Goal: Task Accomplishment & Management: Use online tool/utility

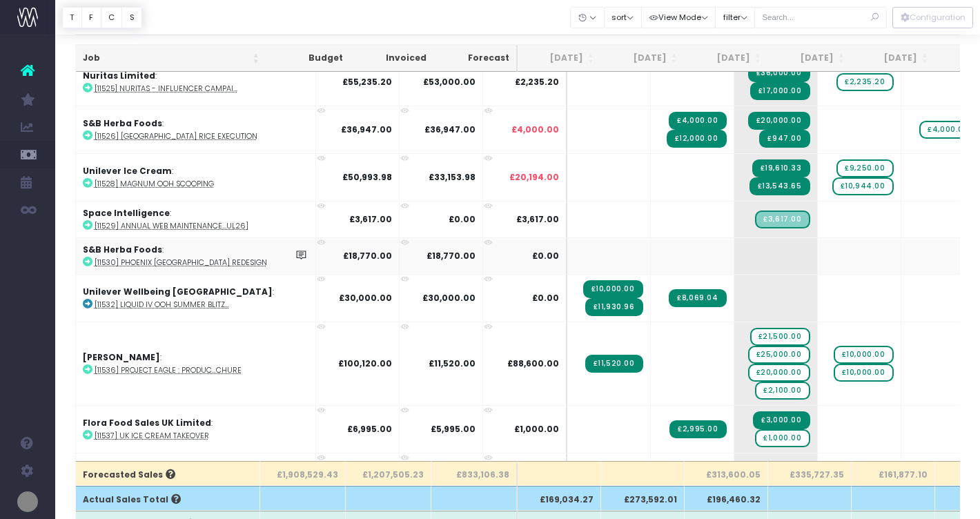
scroll to position [1327, 0]
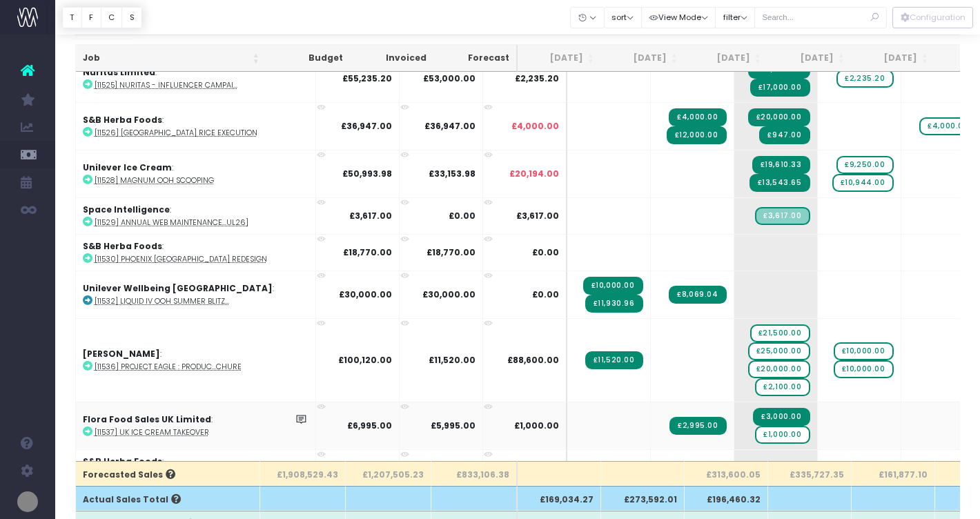
click at [88, 427] on icon at bounding box center [88, 432] width 10 height 10
drag, startPoint x: 744, startPoint y: 432, endPoint x: 807, endPoint y: 418, distance: 65.0
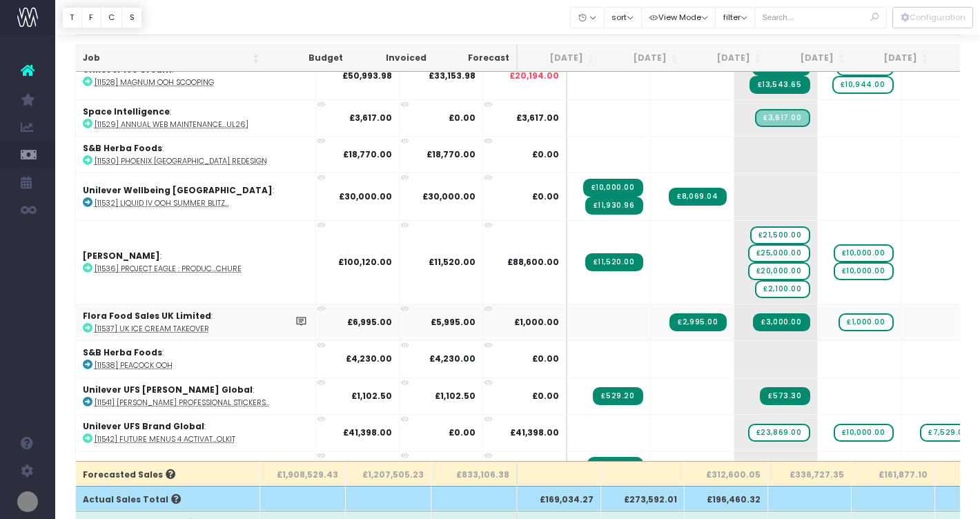
scroll to position [1427, 0]
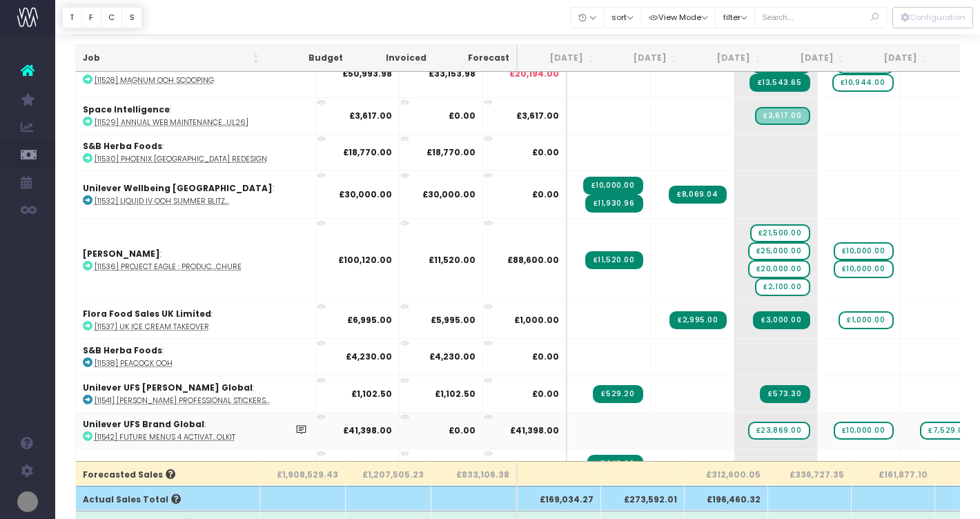
click at [88, 432] on icon at bounding box center [88, 437] width 10 height 10
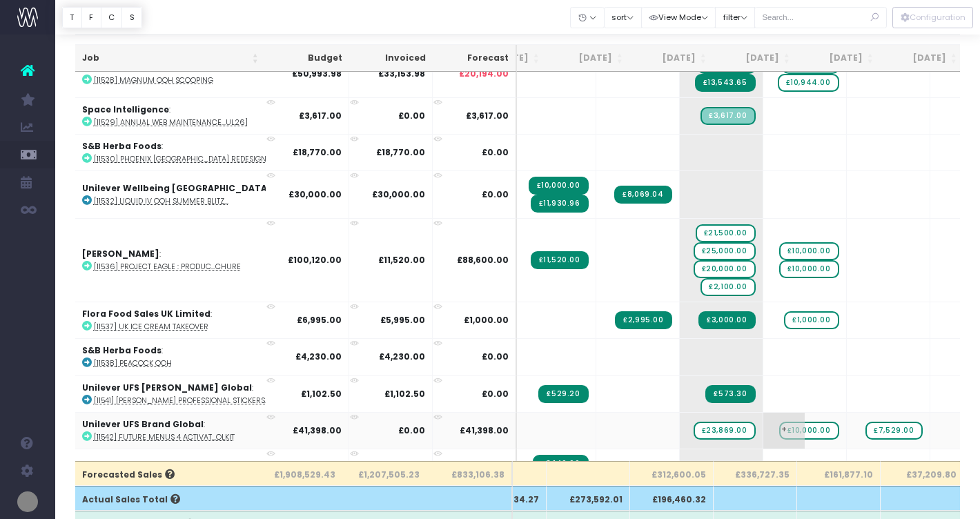
scroll to position [0, 0]
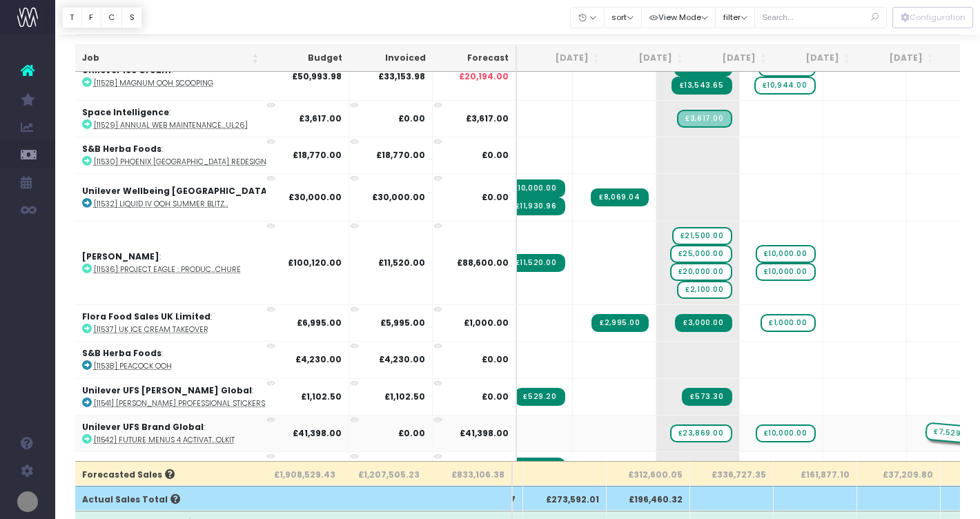
drag, startPoint x: 824, startPoint y: 427, endPoint x: 881, endPoint y: 427, distance: 57.3
drag, startPoint x: 739, startPoint y: 430, endPoint x: 793, endPoint y: 430, distance: 54.5
drag, startPoint x: 659, startPoint y: 431, endPoint x: 728, endPoint y: 431, distance: 69.0
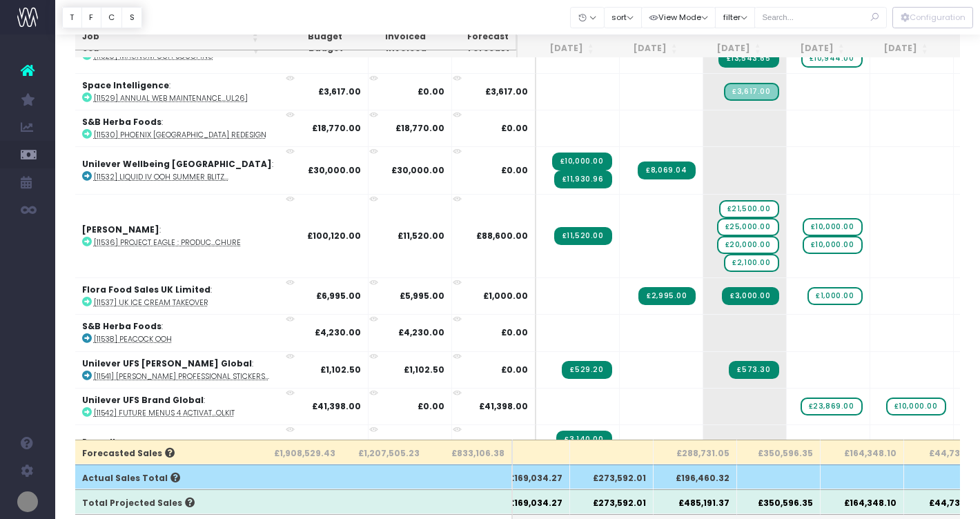
scroll to position [77, 0]
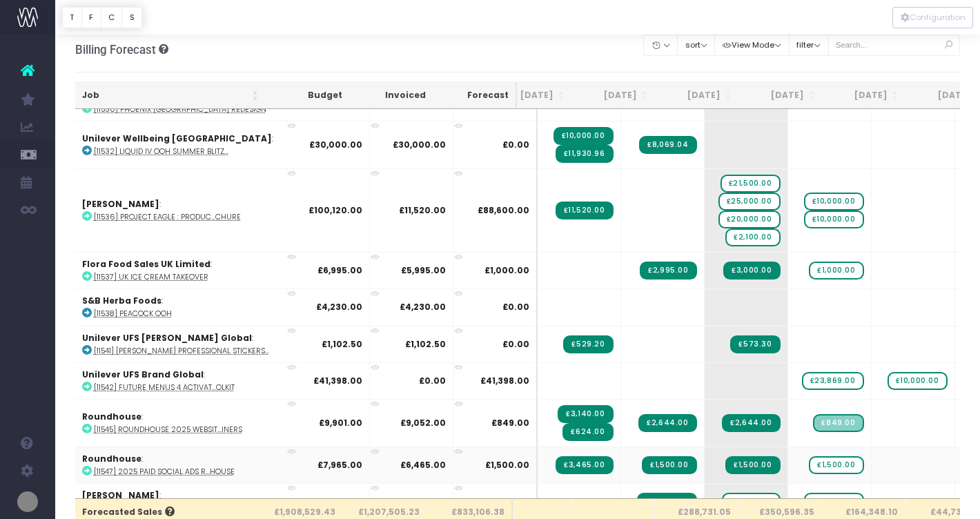
click at [86, 469] on icon at bounding box center [87, 471] width 10 height 10
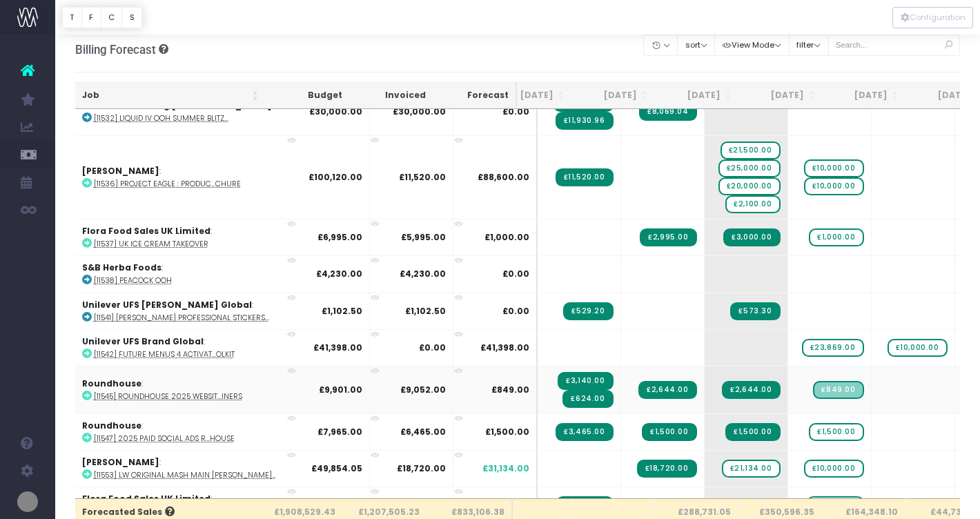
scroll to position [0, 29]
click at [873, 465] on span "+" at bounding box center [893, 469] width 41 height 36
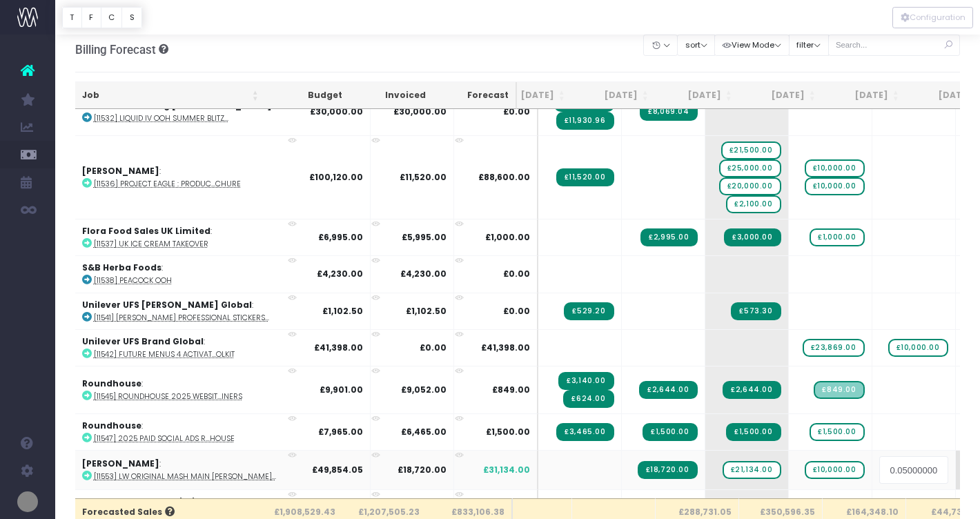
scroll to position [0, 47]
click at [884, 425] on body "Oh my... this is bad. [PERSON_NAME] wasn't able to load this page. Please conta…" at bounding box center [490, 251] width 980 height 519
click at [87, 472] on icon at bounding box center [87, 475] width 10 height 10
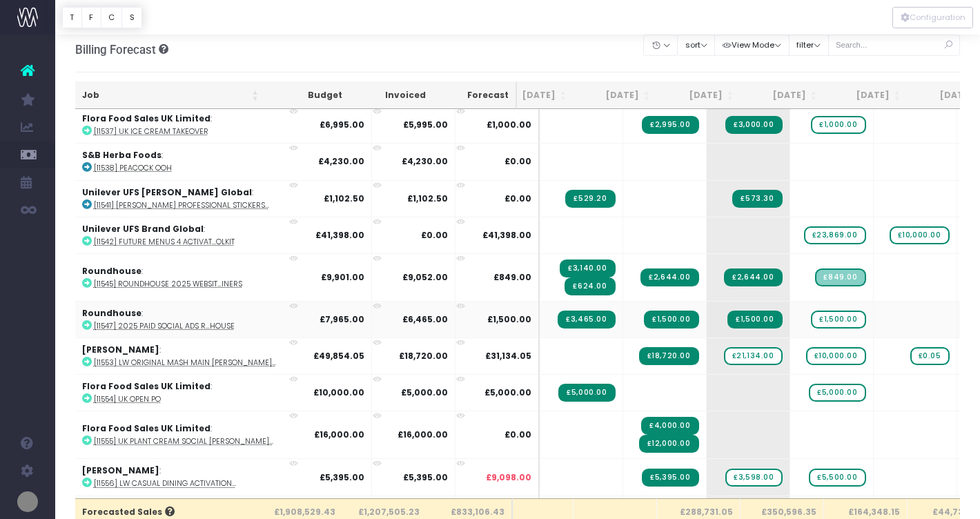
scroll to position [1663, 28]
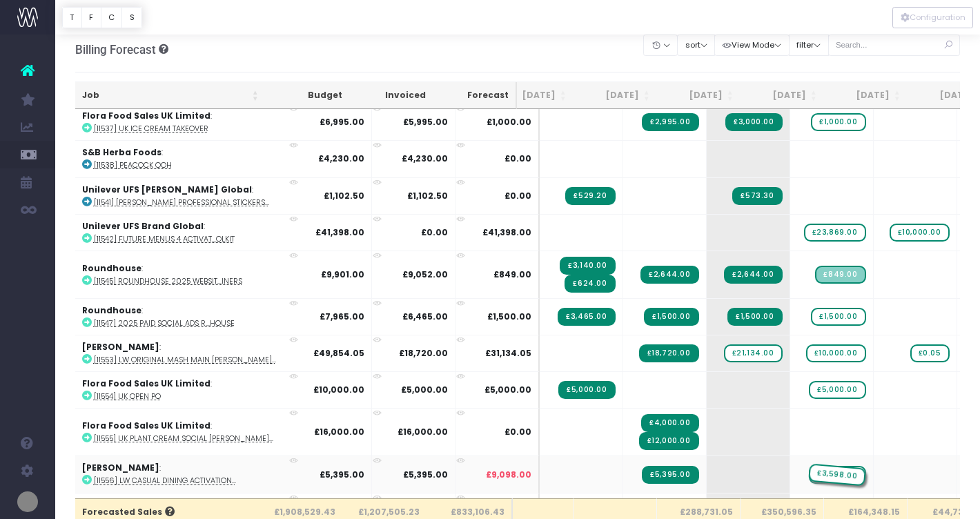
drag, startPoint x: 717, startPoint y: 471, endPoint x: 782, endPoint y: 454, distance: 67.7
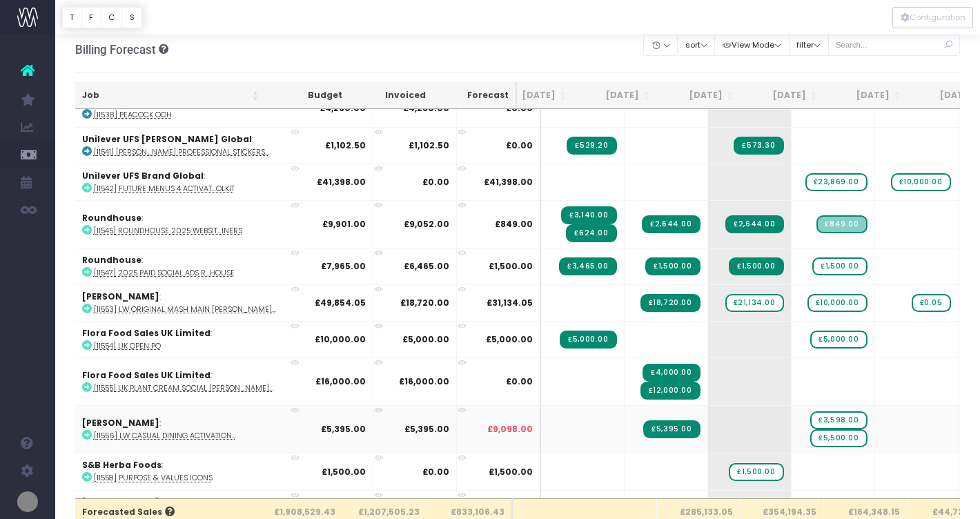
scroll to position [0, 26]
click at [89, 472] on icon at bounding box center [87, 477] width 10 height 10
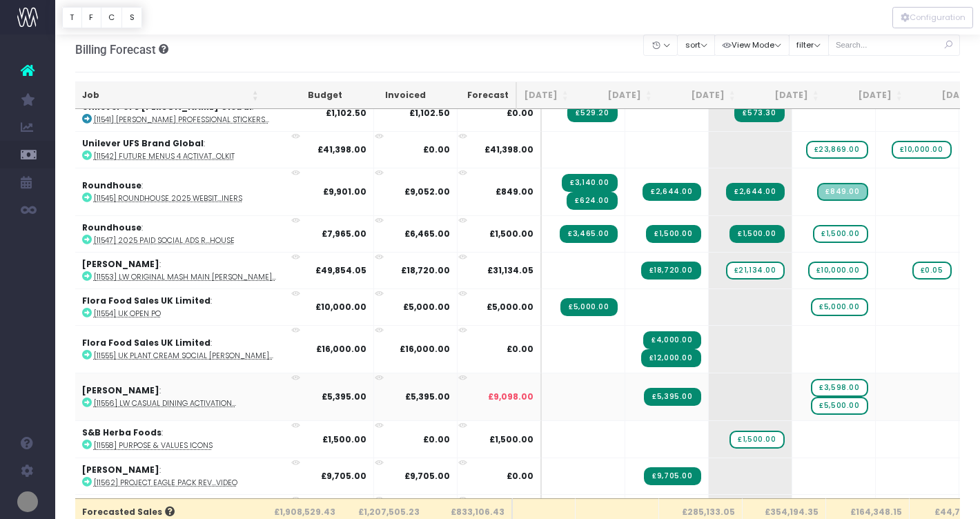
scroll to position [1751, 26]
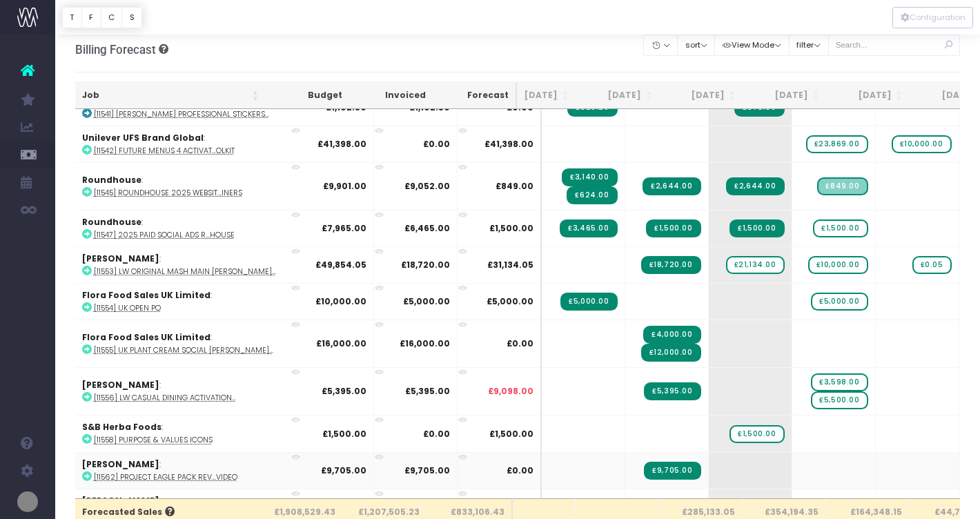
click at [87, 472] on icon at bounding box center [87, 477] width 10 height 10
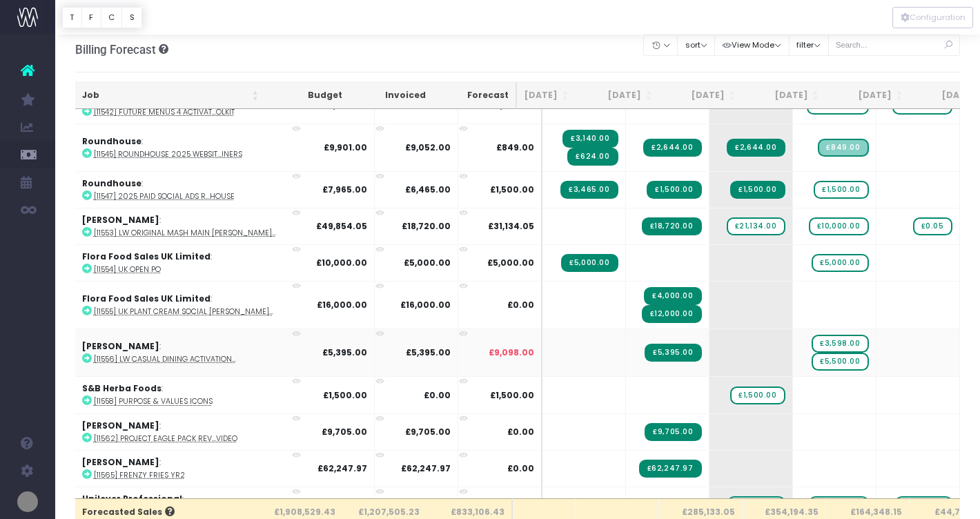
scroll to position [1792, 25]
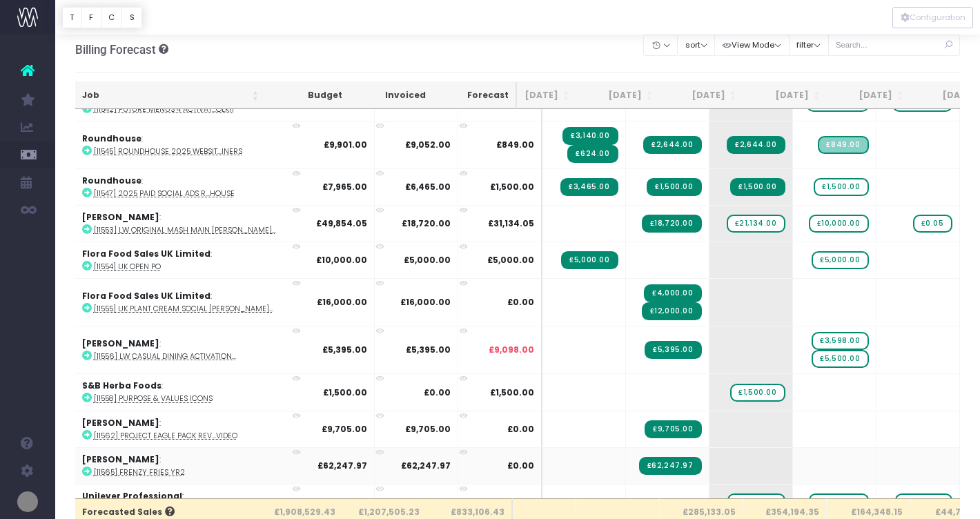
click at [88, 467] on icon at bounding box center [87, 472] width 10 height 10
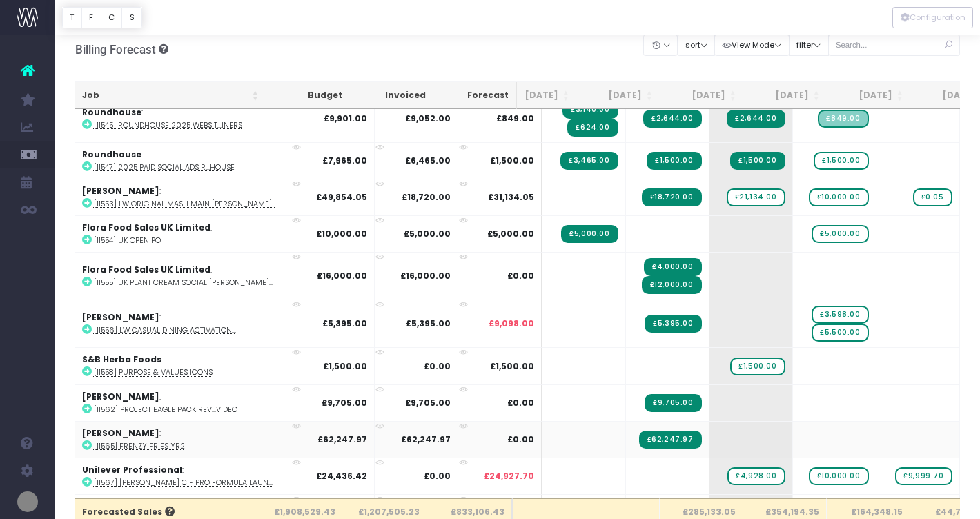
scroll to position [1821, 25]
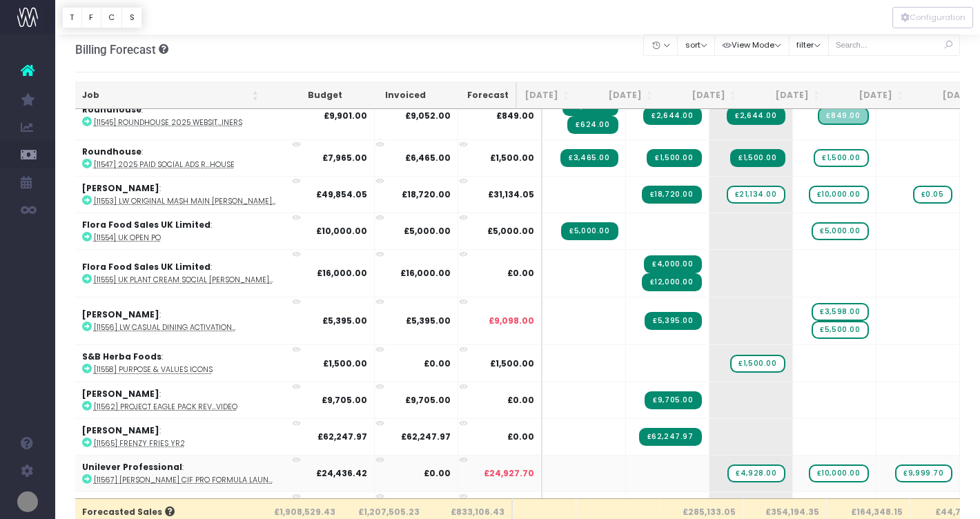
click at [84, 474] on icon at bounding box center [87, 479] width 10 height 10
click at [896, 467] on span "£9,999.70" at bounding box center [924, 474] width 57 height 18
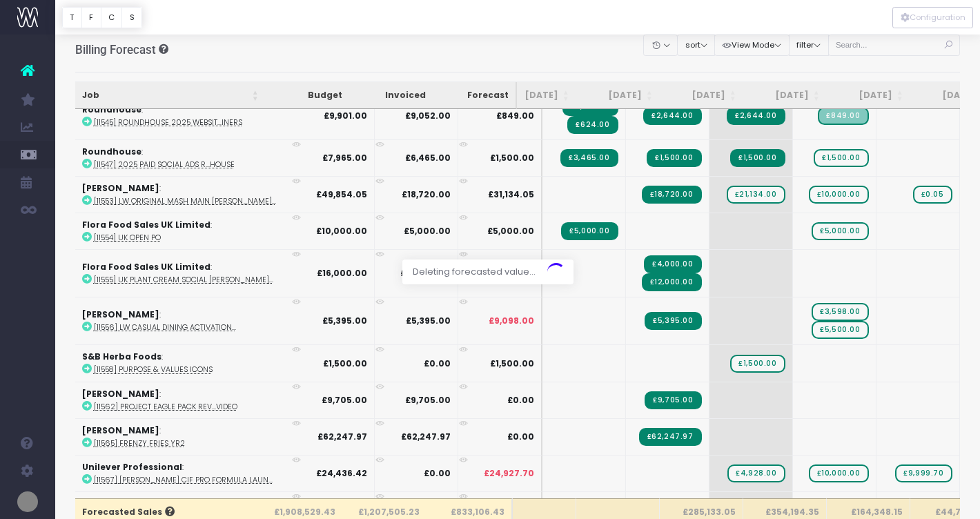
click at [716, 470] on div at bounding box center [490, 259] width 980 height 519
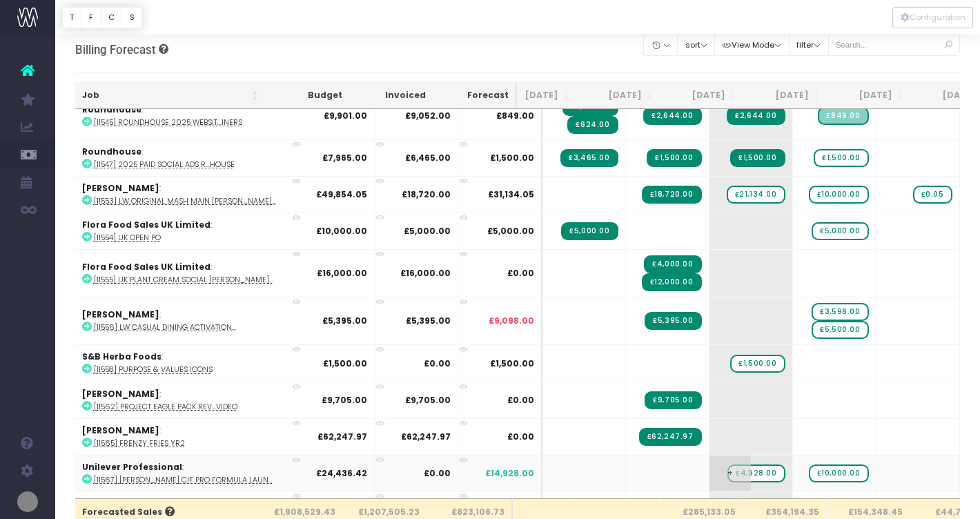
click at [728, 470] on span "£4,928.00" at bounding box center [756, 474] width 57 height 18
click at [809, 467] on span "£10,000.00" at bounding box center [839, 474] width 60 height 18
type input "20345"
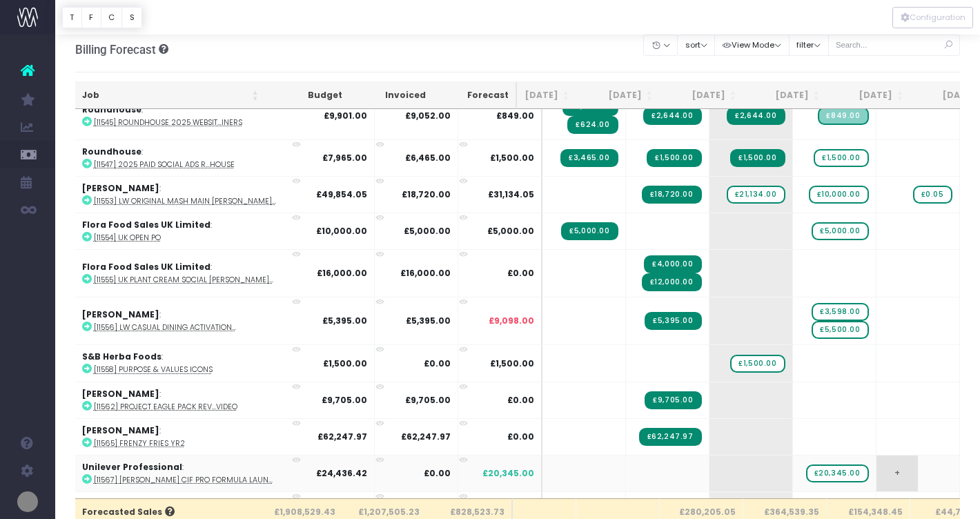
click at [877, 465] on span "+" at bounding box center [897, 474] width 41 height 36
click at [621, 468] on body "Oh my... this is bad. [PERSON_NAME] wasn't able to load this page. Please conta…" at bounding box center [490, 251] width 980 height 519
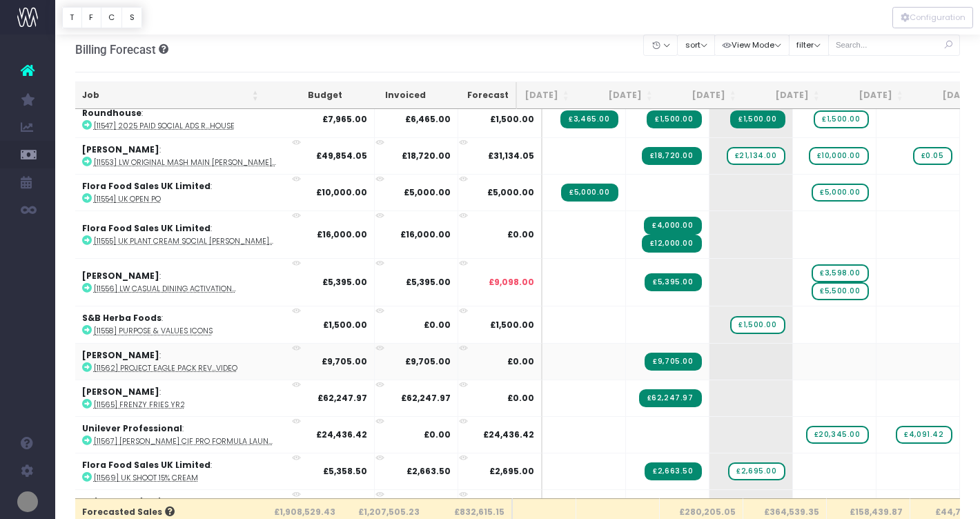
scroll to position [0, 24]
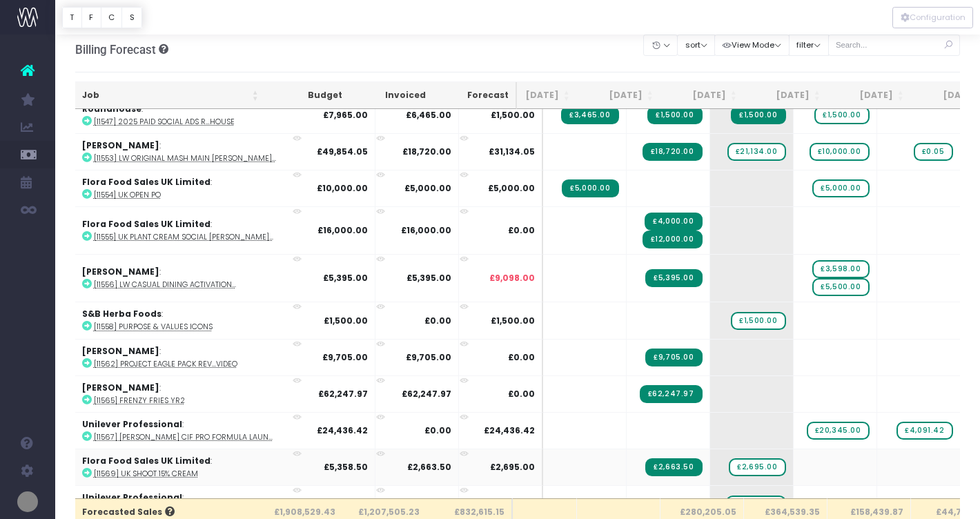
click at [86, 468] on icon at bounding box center [87, 473] width 10 height 10
drag, startPoint x: 716, startPoint y: 463, endPoint x: 786, endPoint y: 462, distance: 69.7
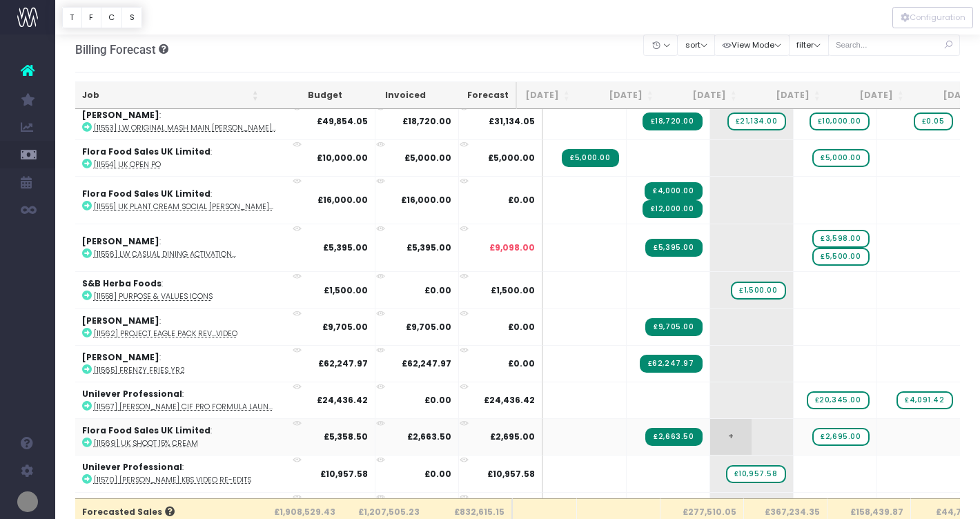
scroll to position [1896, 24]
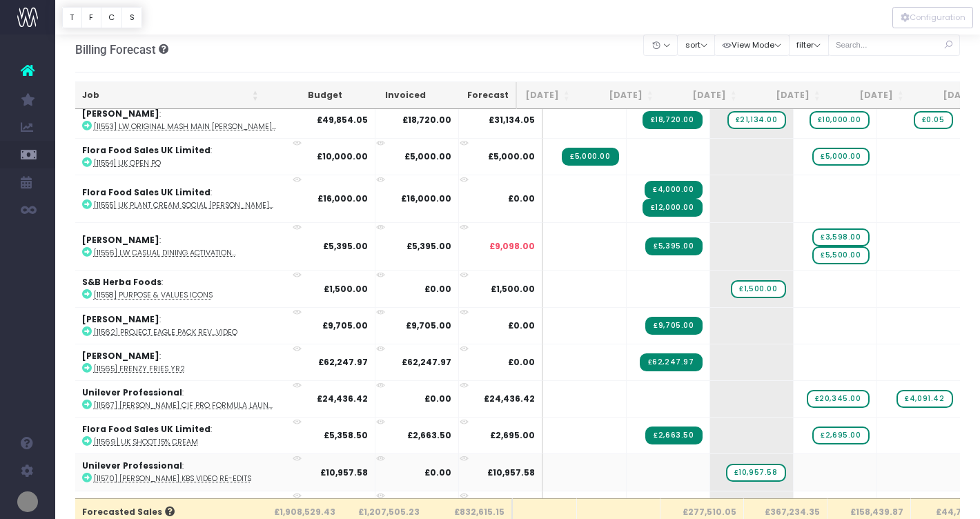
click at [86, 473] on icon at bounding box center [87, 478] width 10 height 10
drag, startPoint x: 707, startPoint y: 467, endPoint x: 800, endPoint y: 467, distance: 92.5
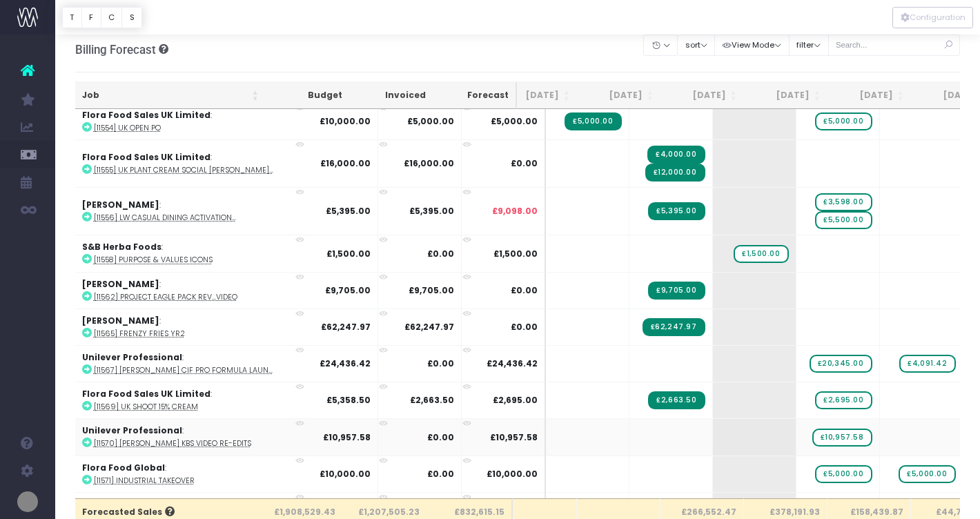
scroll to position [0, 21]
click at [86, 476] on icon at bounding box center [87, 480] width 10 height 10
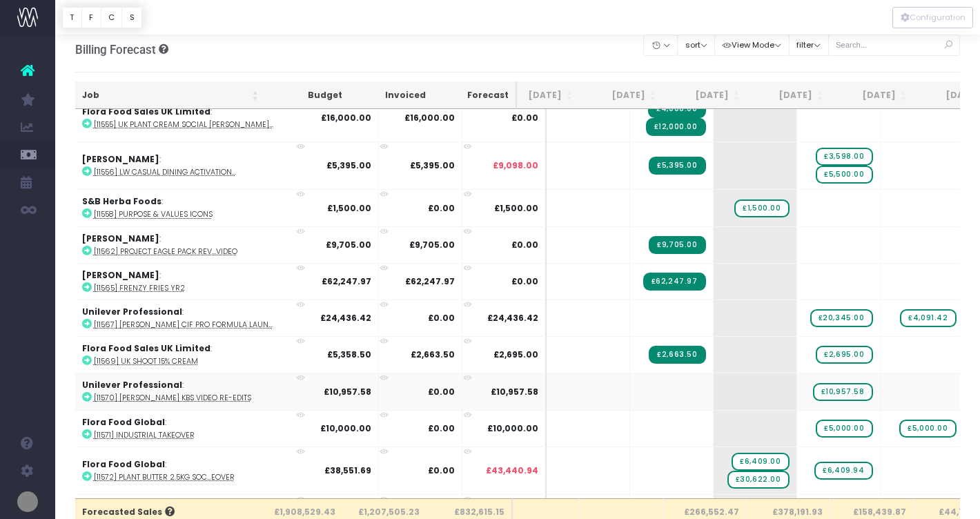
scroll to position [0, 21]
click at [85, 472] on icon at bounding box center [87, 477] width 10 height 10
click at [735, 204] on span "£1,500.00" at bounding box center [762, 209] width 55 height 18
click at [599, 54] on body "Oh my... this is bad. [PERSON_NAME] wasn't able to load this page. Please conta…" at bounding box center [490, 251] width 980 height 519
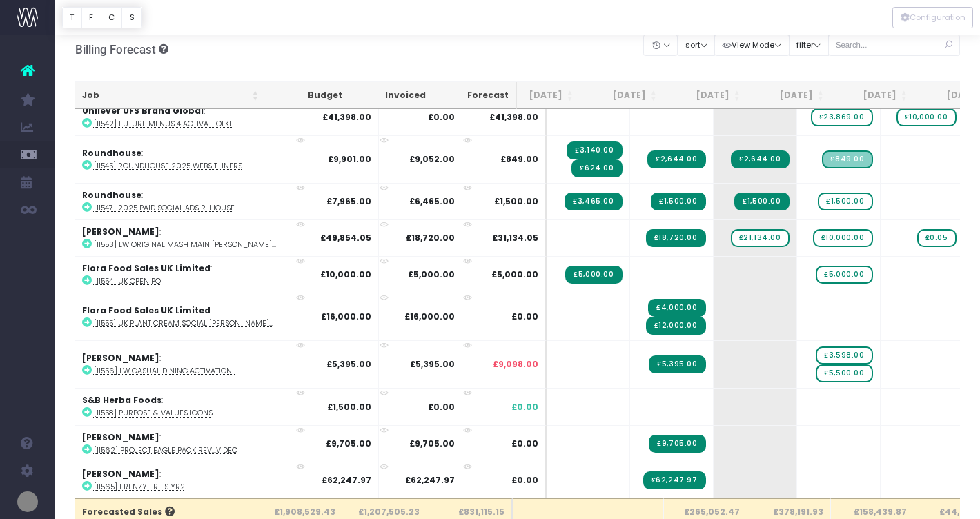
scroll to position [1777, 21]
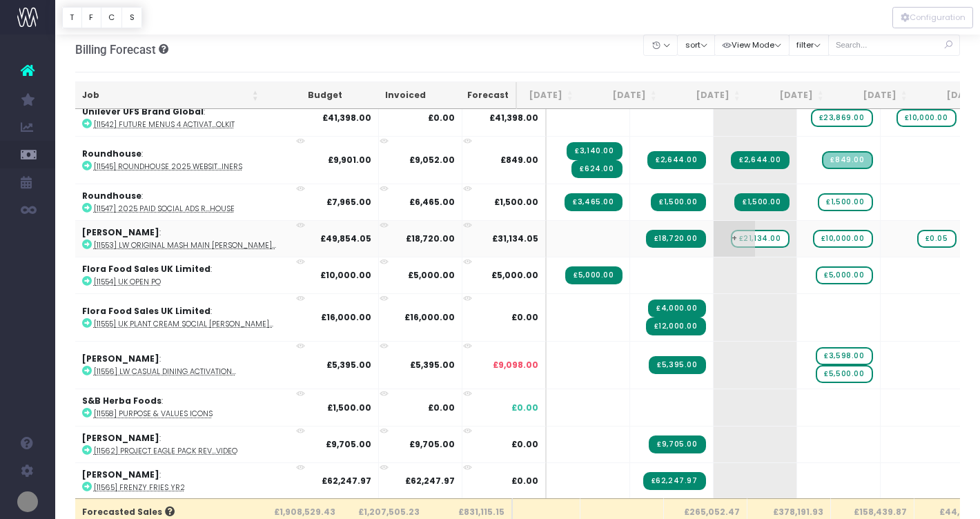
click at [731, 236] on span "£21,134.00" at bounding box center [760, 239] width 59 height 18
click at [573, 50] on div "Billing Forecast Overview of forecasted sales Clear Filters Hide Jul 2025 Aug 2…" at bounding box center [518, 50] width 886 height 46
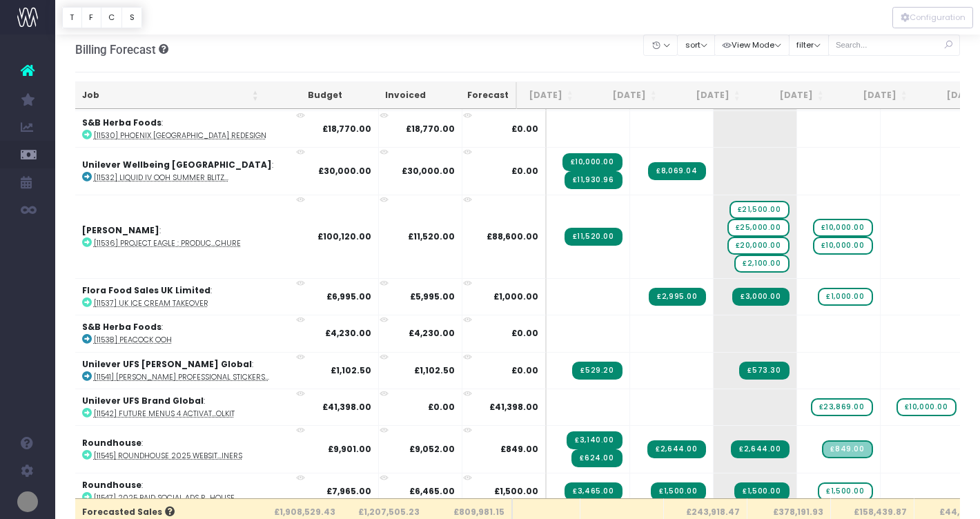
scroll to position [1487, 21]
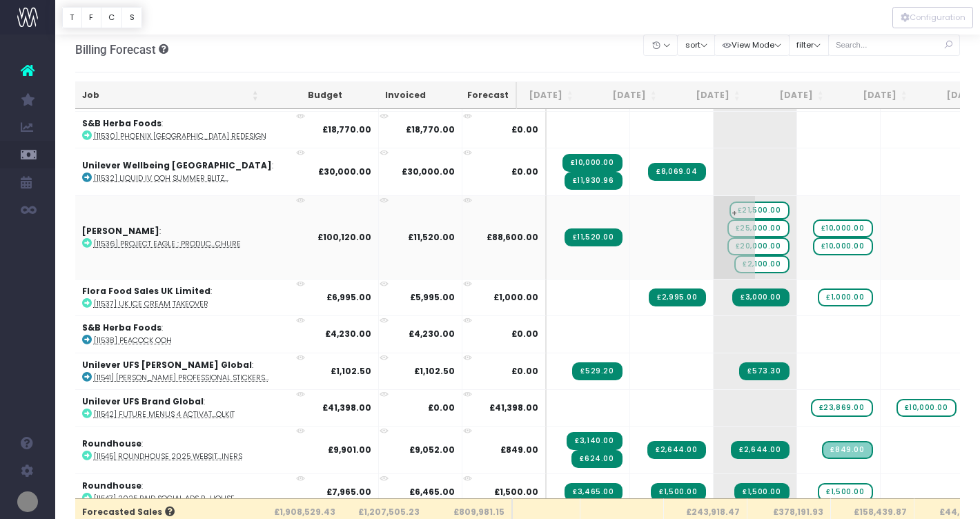
click at [730, 205] on span "£21,500.00" at bounding box center [760, 211] width 60 height 18
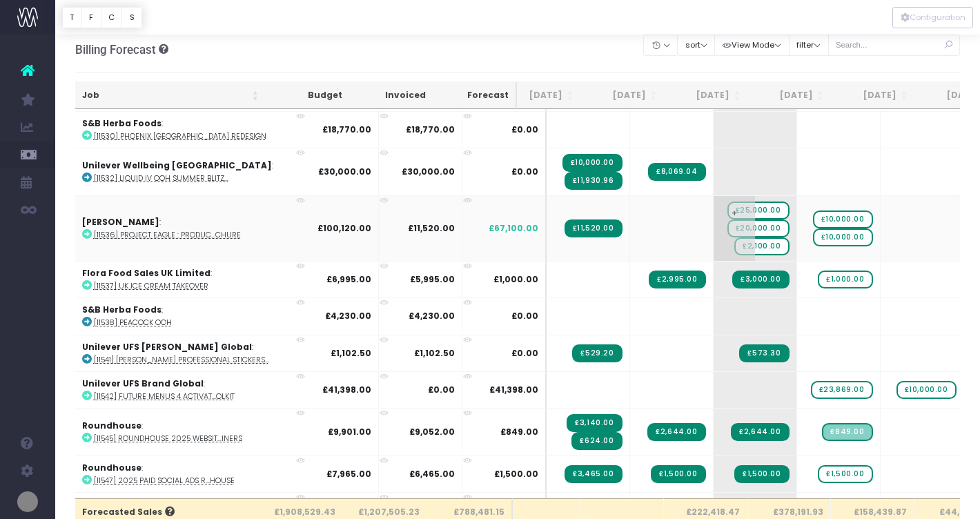
click at [728, 208] on span "£25,000.00" at bounding box center [759, 211] width 62 height 18
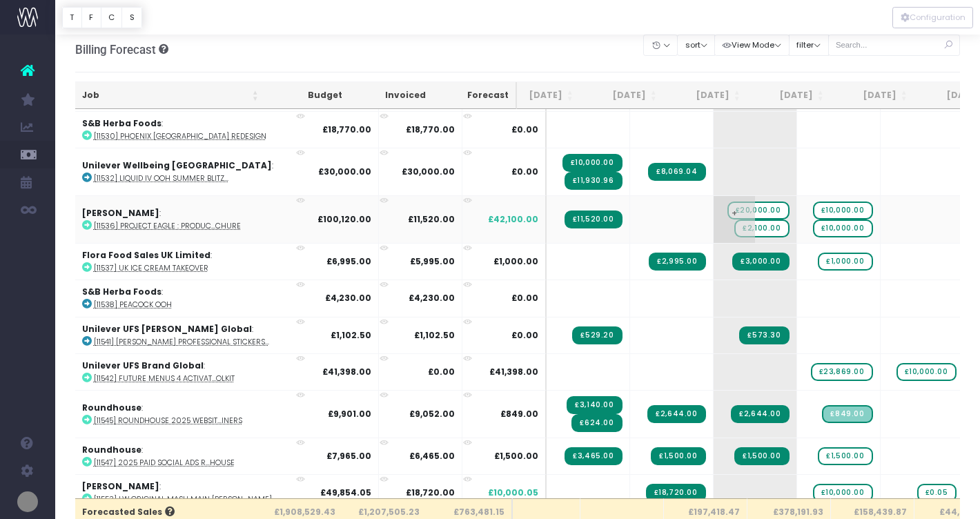
click at [728, 208] on span "£20,000.00" at bounding box center [759, 211] width 62 height 18
click at [728, 207] on span "£20,000.00" at bounding box center [759, 211] width 62 height 18
click at [735, 216] on span "£2,100.00" at bounding box center [762, 220] width 55 height 18
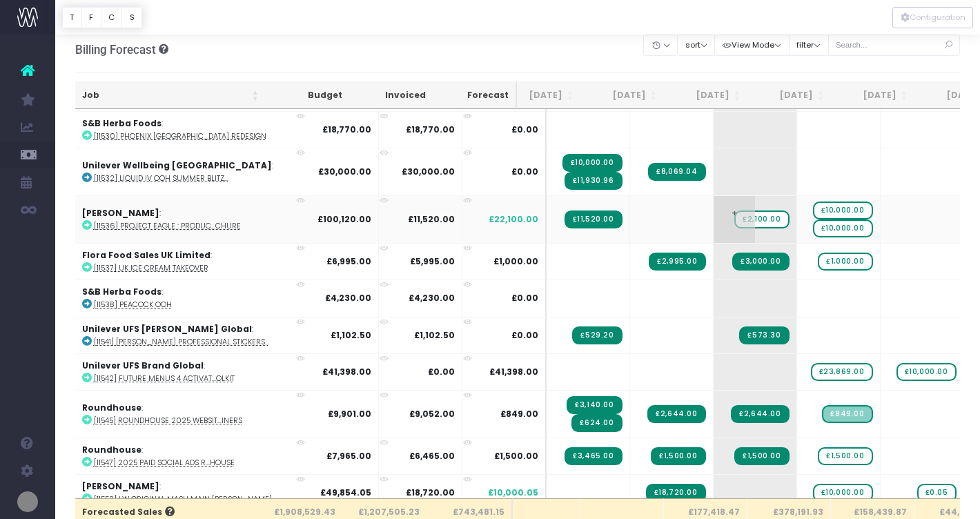
click at [735, 216] on span "£2,100.00" at bounding box center [762, 220] width 55 height 18
drag, startPoint x: 881, startPoint y: 209, endPoint x: 709, endPoint y: 236, distance: 174.1
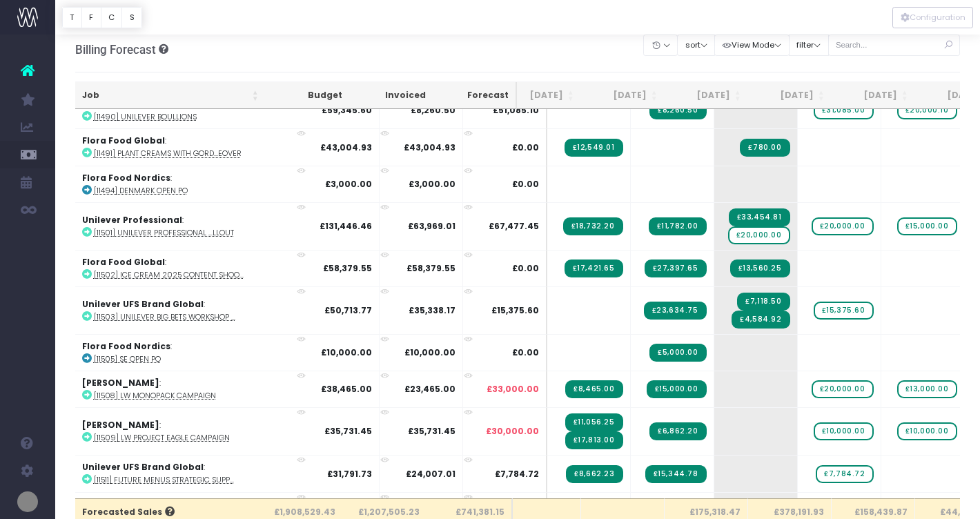
scroll to position [916, 20]
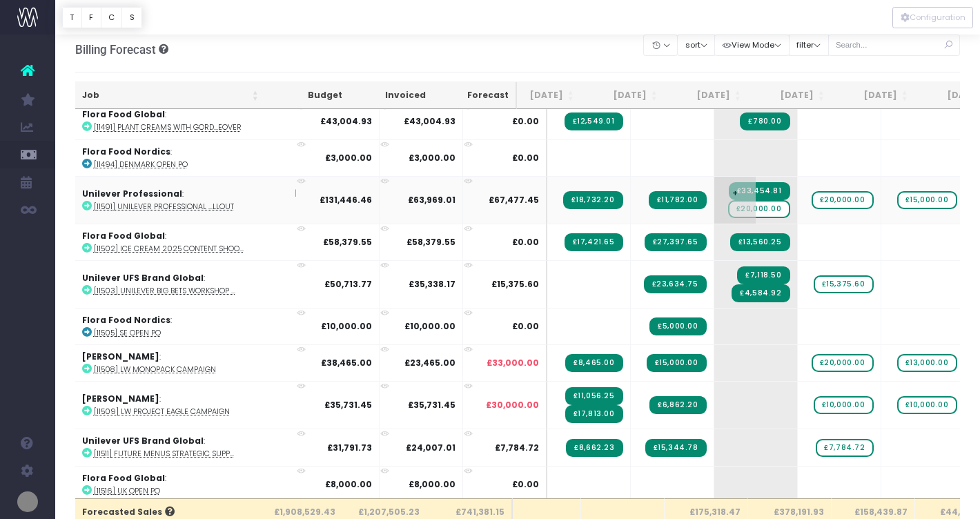
click at [728, 208] on span "£20,000.00" at bounding box center [759, 209] width 62 height 18
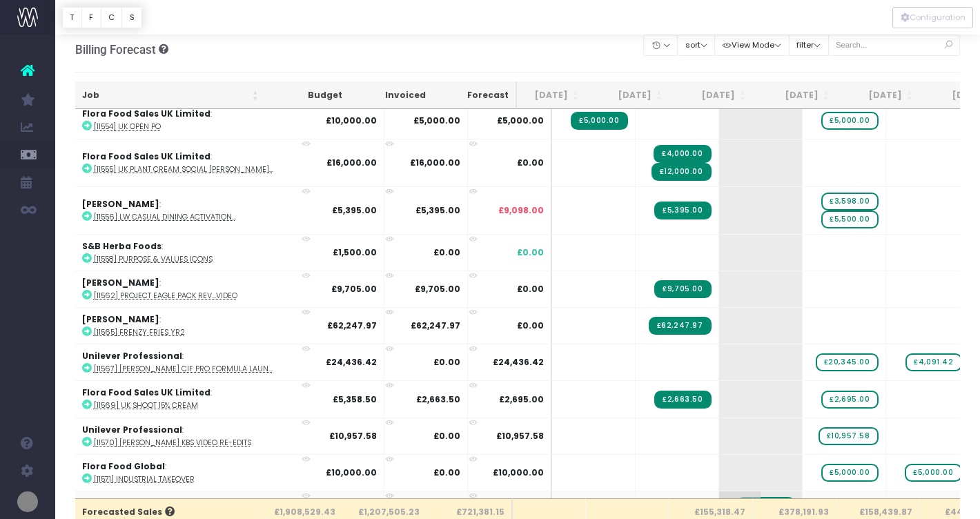
scroll to position [0, 13]
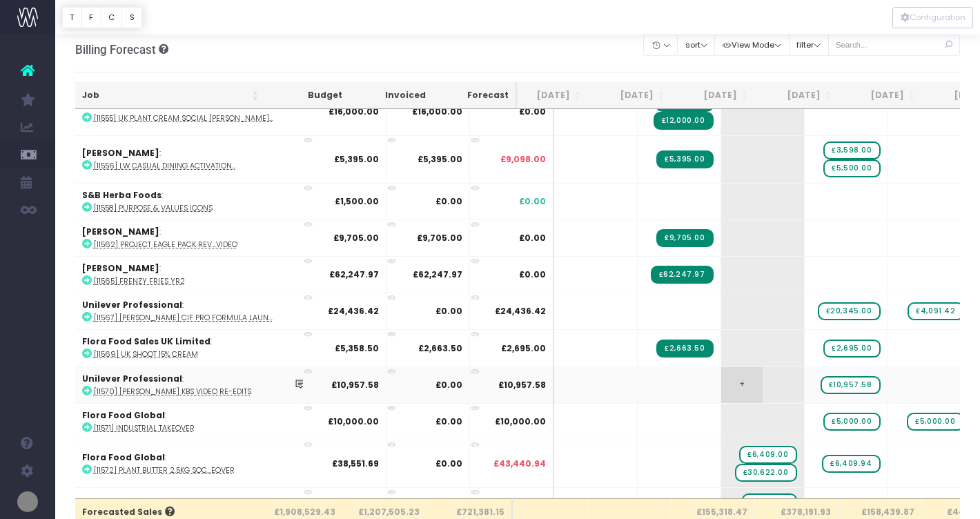
scroll to position [1942, 13]
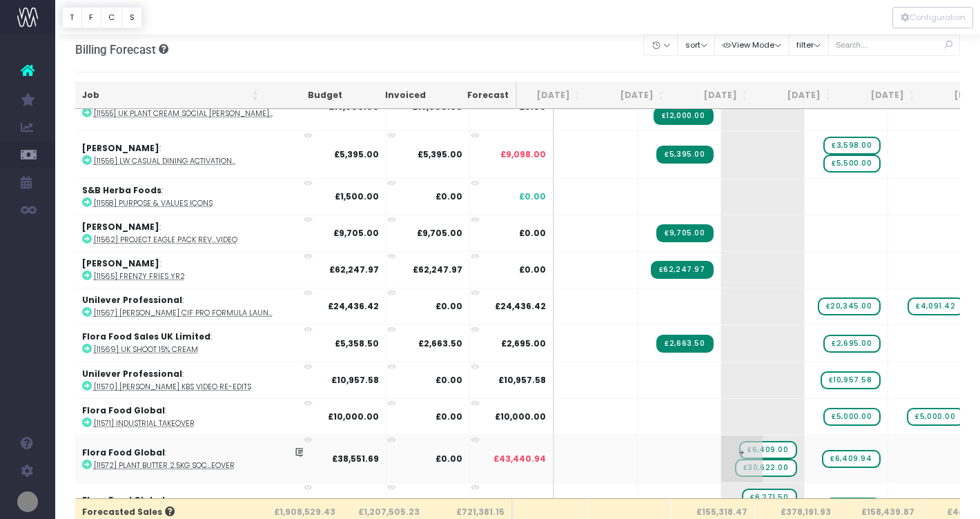
click at [735, 461] on span "£30,622.00" at bounding box center [766, 468] width 62 height 18
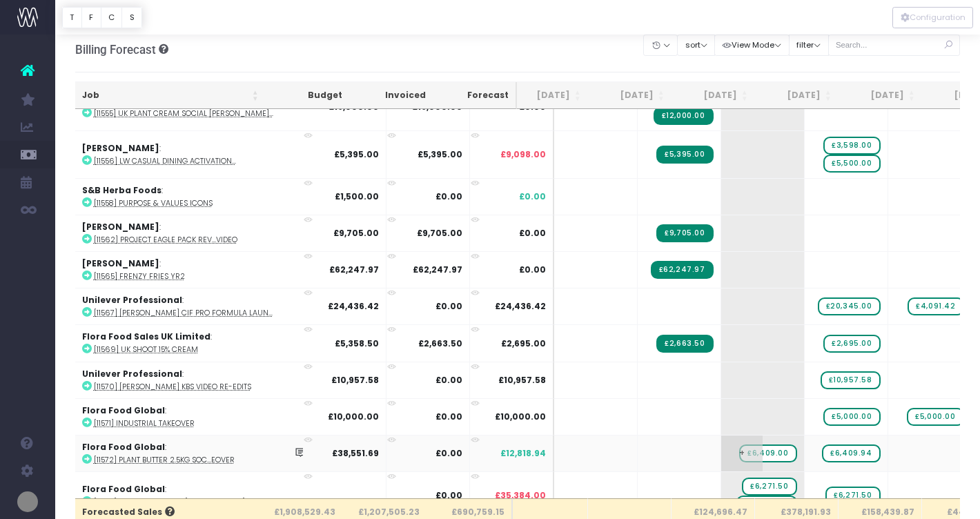
click at [739, 445] on span "£6,409.00" at bounding box center [767, 454] width 57 height 18
click at [822, 445] on span "£6,409.94" at bounding box center [851, 454] width 58 height 18
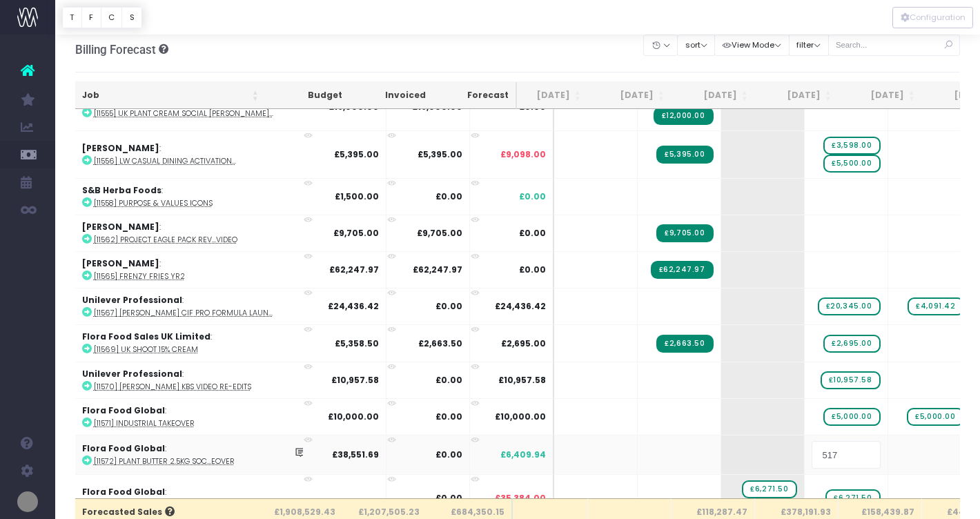
type input "5171"
click at [889, 447] on span "+" at bounding box center [909, 454] width 41 height 36
type input "2363"
click at [802, 448] on body "Oh my... this is bad. [PERSON_NAME] wasn't able to load this page. Please conta…" at bounding box center [490, 251] width 980 height 519
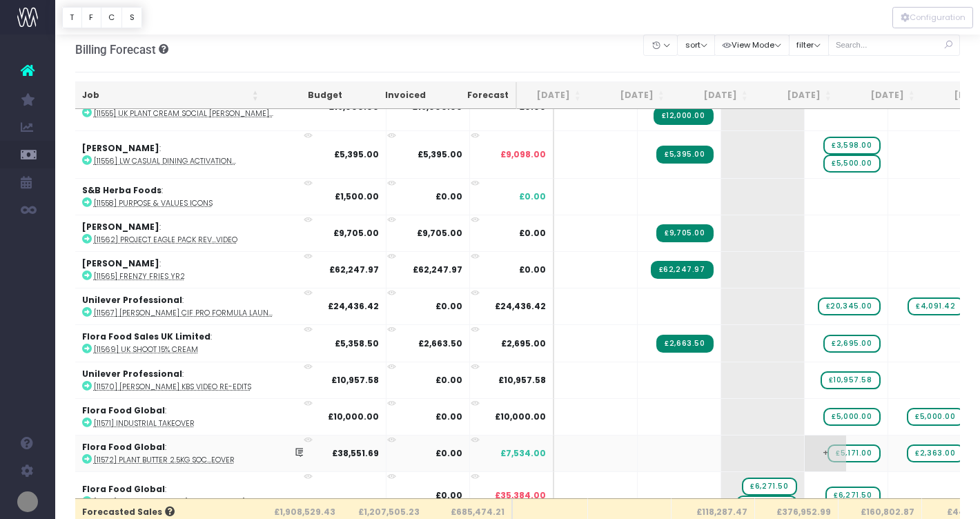
click at [828, 447] on span "£5,171.00" at bounding box center [854, 454] width 52 height 18
type input "5161"
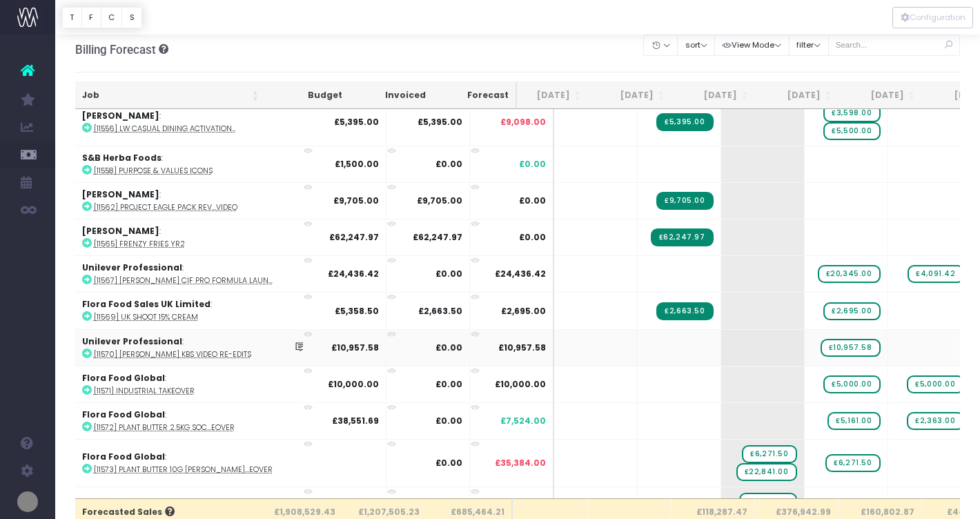
scroll to position [1977, 13]
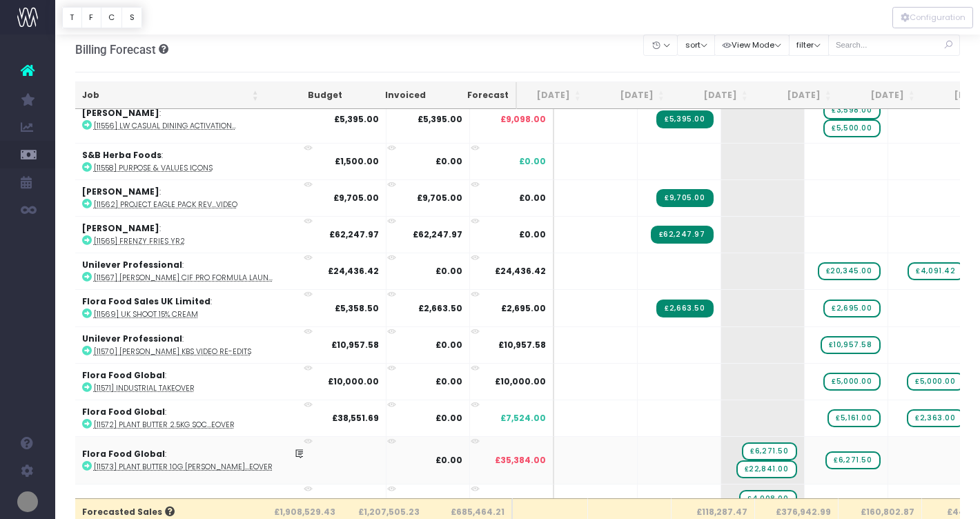
click at [90, 461] on icon at bounding box center [87, 466] width 10 height 10
drag, startPoint x: 810, startPoint y: 454, endPoint x: 874, endPoint y: 452, distance: 64.2
click at [909, 454] on span "£6,271.50" at bounding box center [936, 461] width 55 height 18
click at [724, 447] on div at bounding box center [490, 259] width 980 height 519
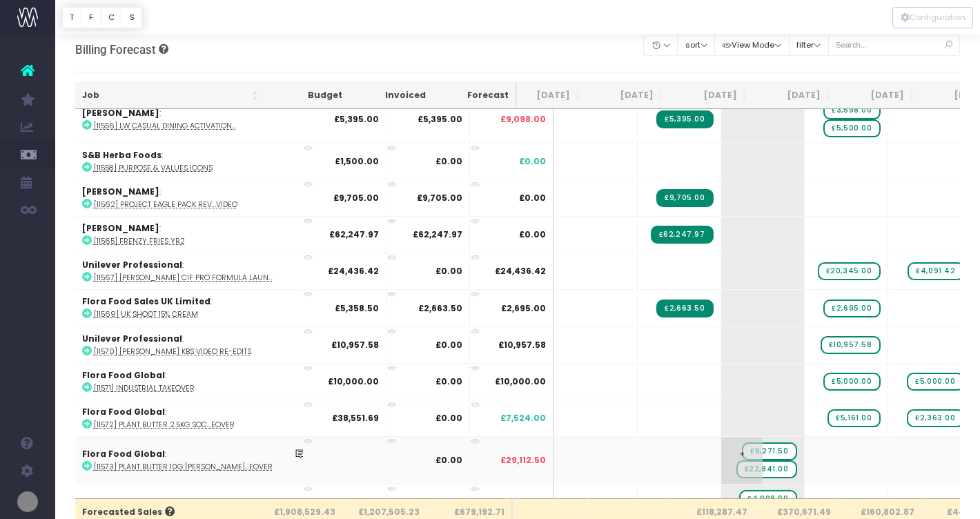
click at [742, 444] on span "£6,271.50" at bounding box center [769, 452] width 55 height 18
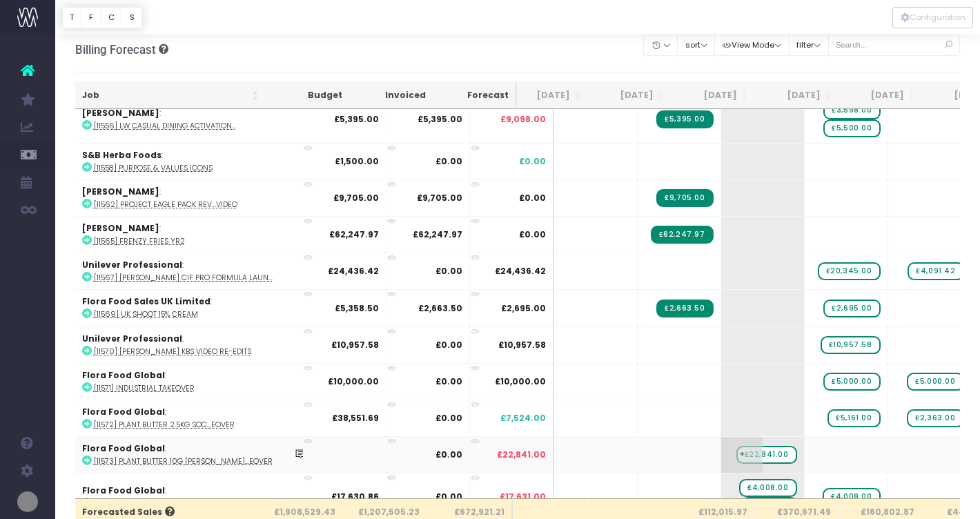
click at [737, 452] on span "£22,841.00" at bounding box center [767, 455] width 61 height 18
click at [805, 452] on span "+" at bounding box center [825, 455] width 41 height 36
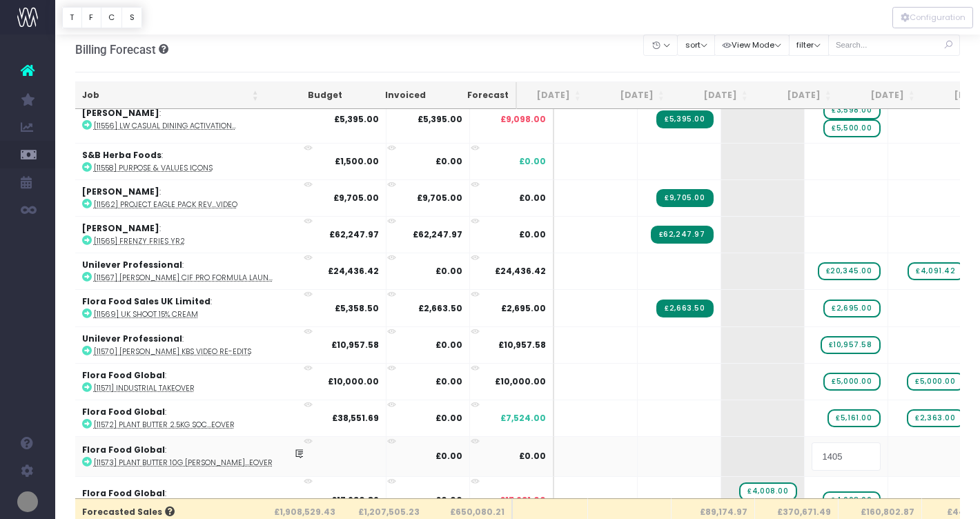
type input "14054"
click at [900, 454] on body "Oh my... this is bad. [PERSON_NAME] wasn't able to load this page. Please conta…" at bounding box center [490, 251] width 980 height 519
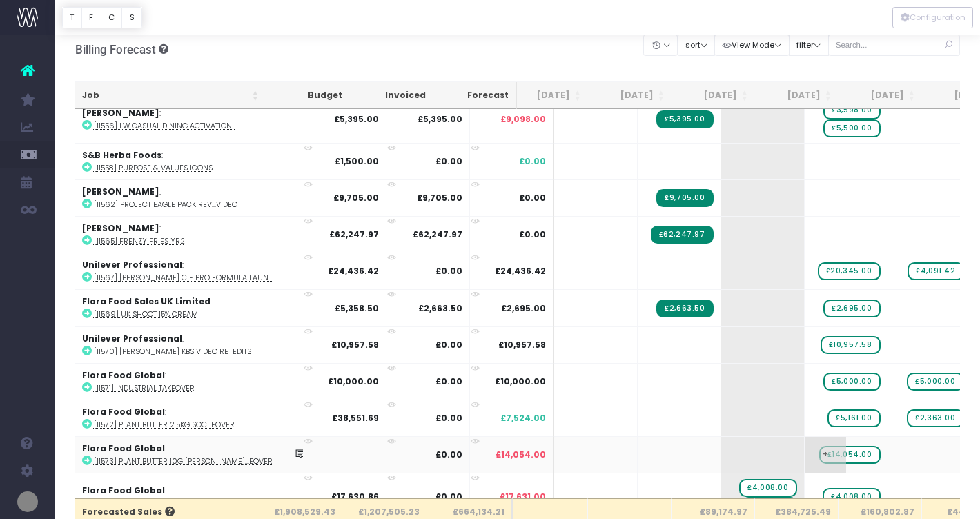
click at [805, 443] on span "+" at bounding box center [825, 455] width 41 height 36
type input "5"
type input "1"
type input "5121"
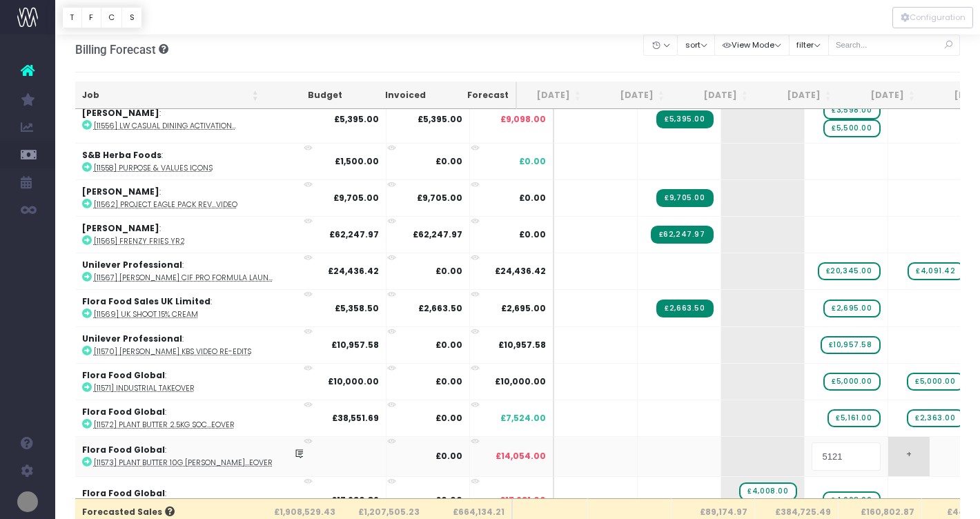
click at [898, 458] on body "Oh my... this is bad. [PERSON_NAME] wasn't able to load this page. Please conta…" at bounding box center [490, 251] width 980 height 519
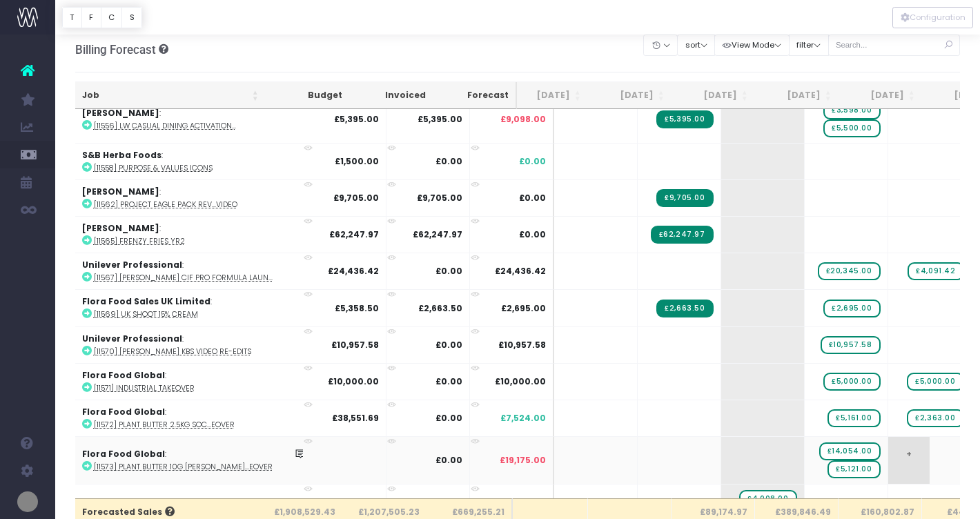
click at [889, 447] on span "+" at bounding box center [909, 460] width 41 height 47
type input "5121"
click at [644, 463] on body "Oh my... this is bad. [PERSON_NAME] wasn't able to load this page. Please conta…" at bounding box center [490, 251] width 980 height 519
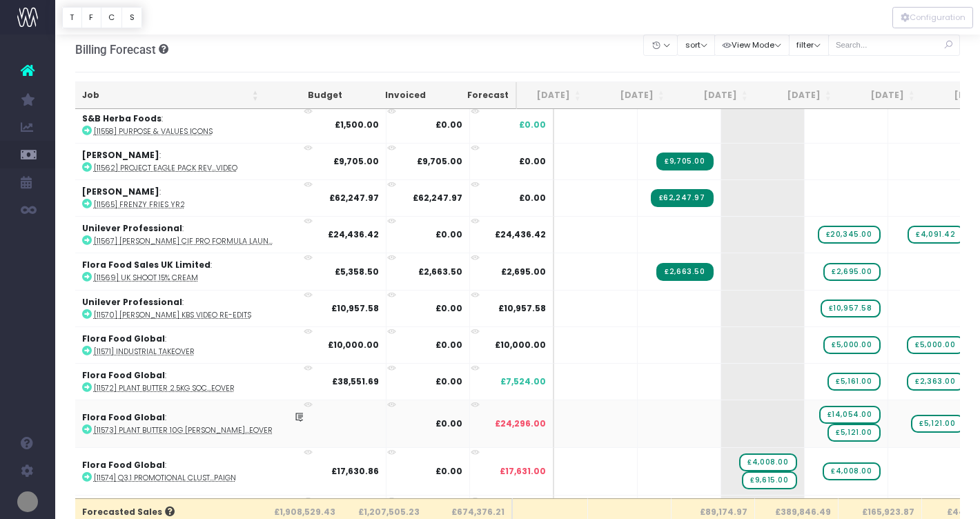
scroll to position [2017, 13]
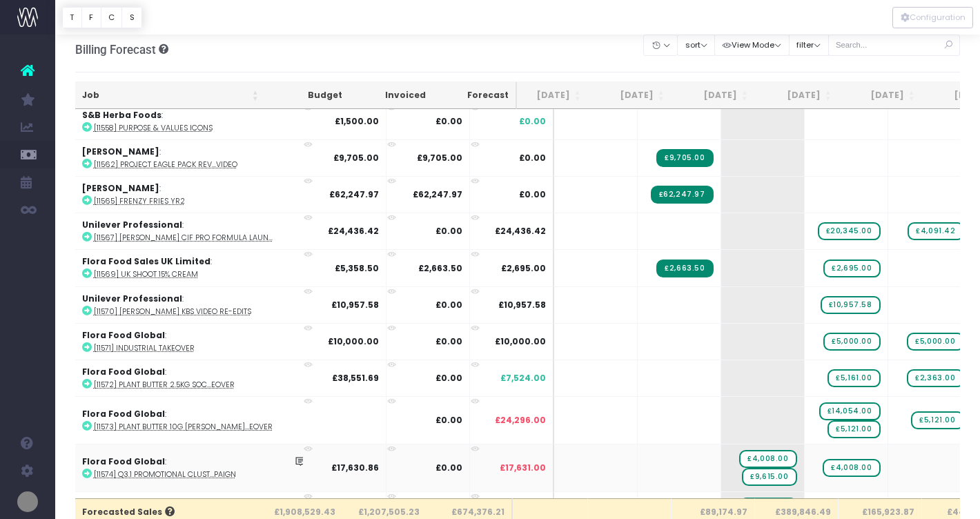
click at [88, 469] on icon at bounding box center [87, 474] width 10 height 10
click at [739, 452] on span "£4,008.00" at bounding box center [767, 459] width 57 height 18
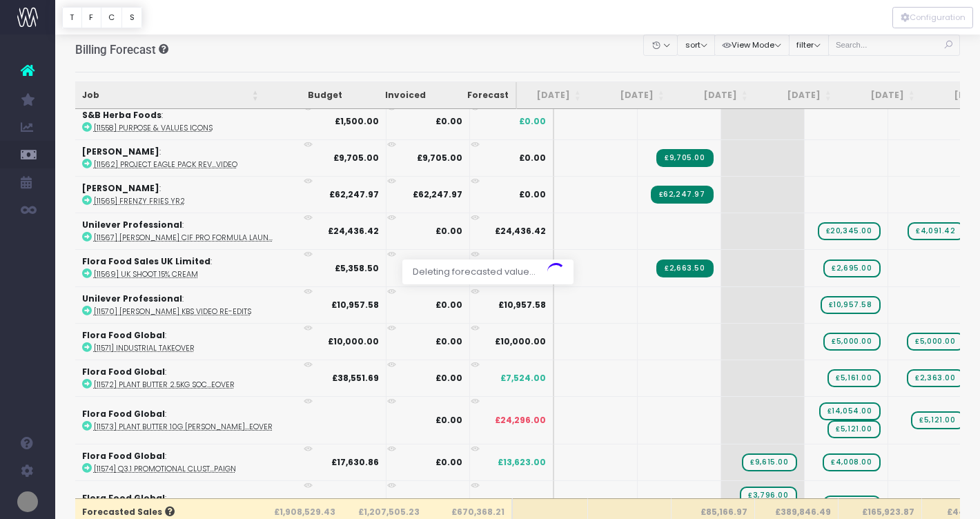
click at [809, 458] on div at bounding box center [490, 259] width 980 height 519
click at [742, 457] on span "£9,615.00" at bounding box center [769, 463] width 55 height 18
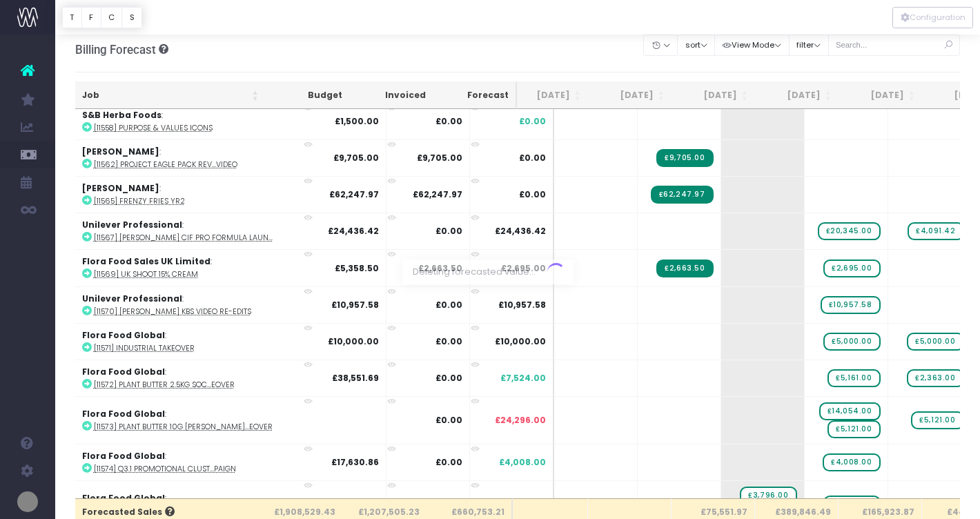
click at [811, 458] on div at bounding box center [490, 259] width 980 height 519
click at [823, 454] on span "£4,008.00" at bounding box center [851, 463] width 57 height 18
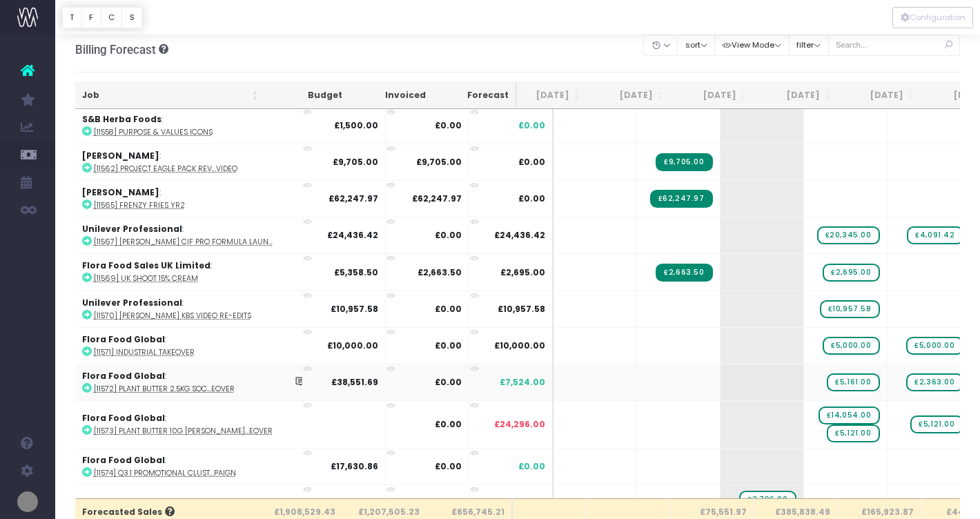
scroll to position [2013, 14]
click at [804, 461] on span "+" at bounding box center [824, 466] width 41 height 36
type input "4008"
click at [889, 459] on body "Oh my... this is bad. [PERSON_NAME] wasn't able to load this page. Please conta…" at bounding box center [490, 251] width 980 height 519
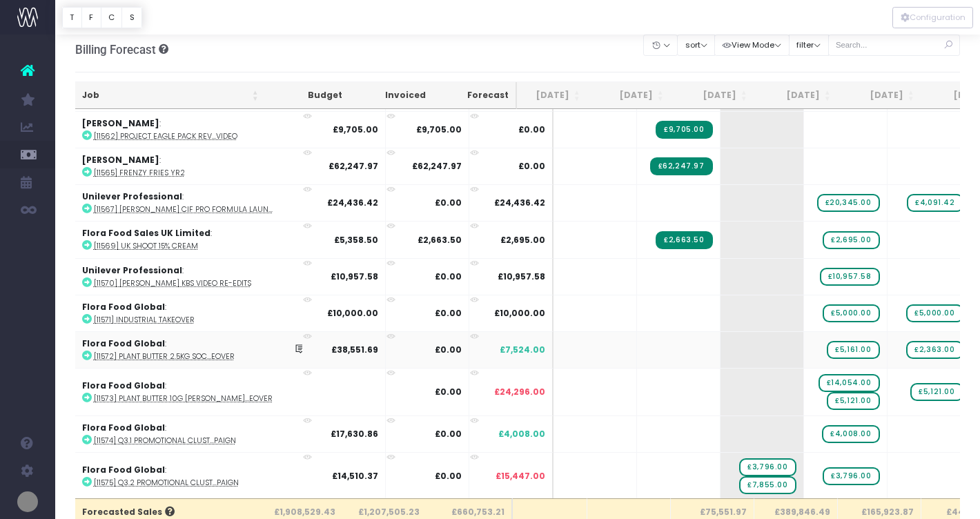
scroll to position [2051, 14]
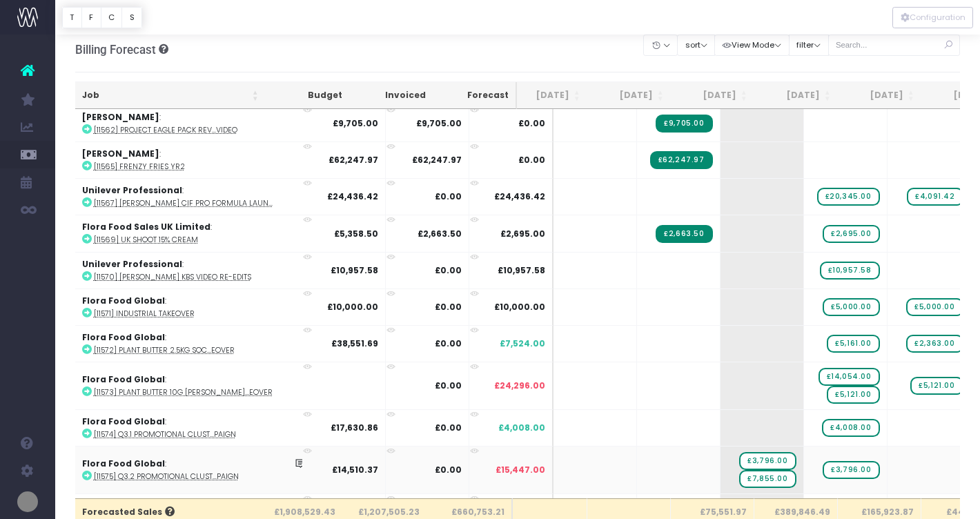
click at [86, 471] on icon at bounding box center [87, 476] width 10 height 10
click at [739, 456] on span "£3,796.00" at bounding box center [767, 461] width 57 height 18
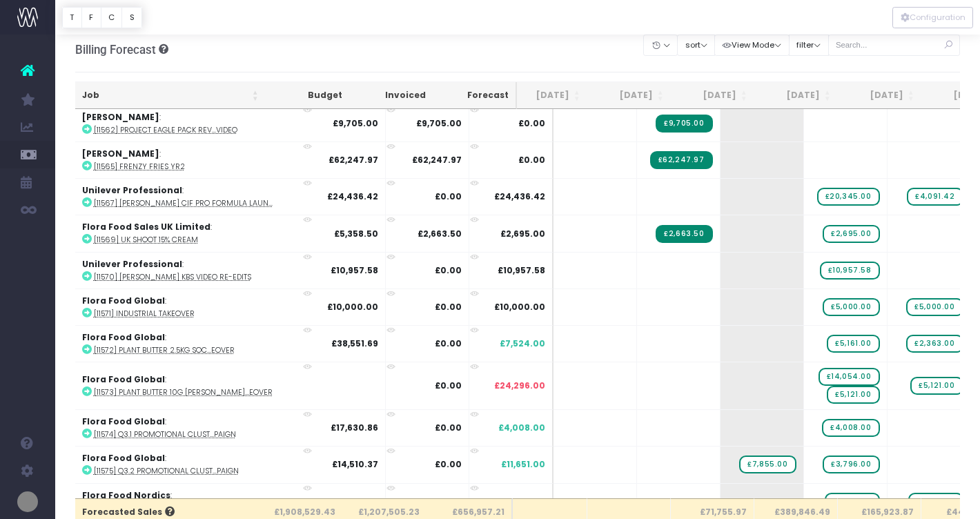
click at [739, 457] on span "£7,855.00" at bounding box center [767, 465] width 57 height 18
click at [823, 458] on span "£3,796.00" at bounding box center [851, 465] width 57 height 18
type input "3327.75"
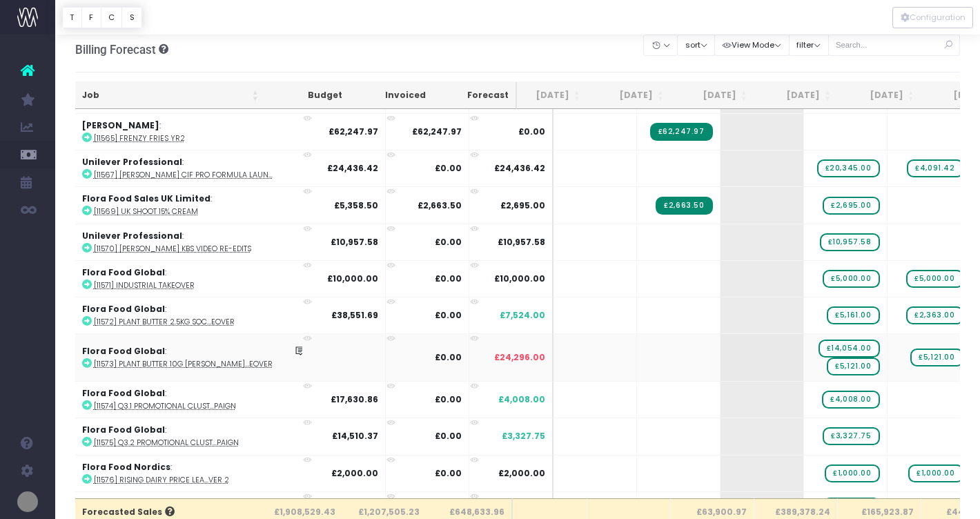
scroll to position [2082, 14]
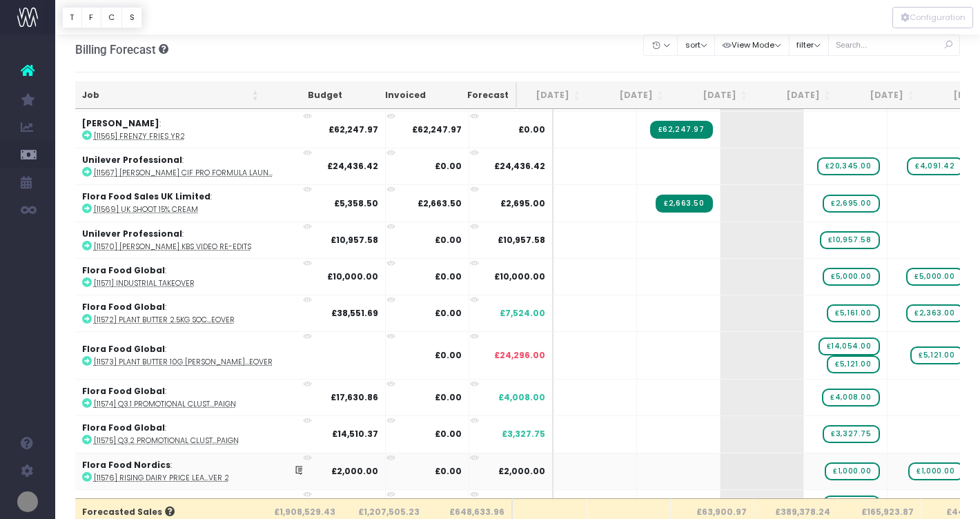
click at [86, 472] on icon at bounding box center [87, 477] width 10 height 10
click at [825, 467] on span "£1,000.00" at bounding box center [852, 472] width 55 height 18
click at [909, 465] on span "£1,000.00" at bounding box center [936, 472] width 55 height 18
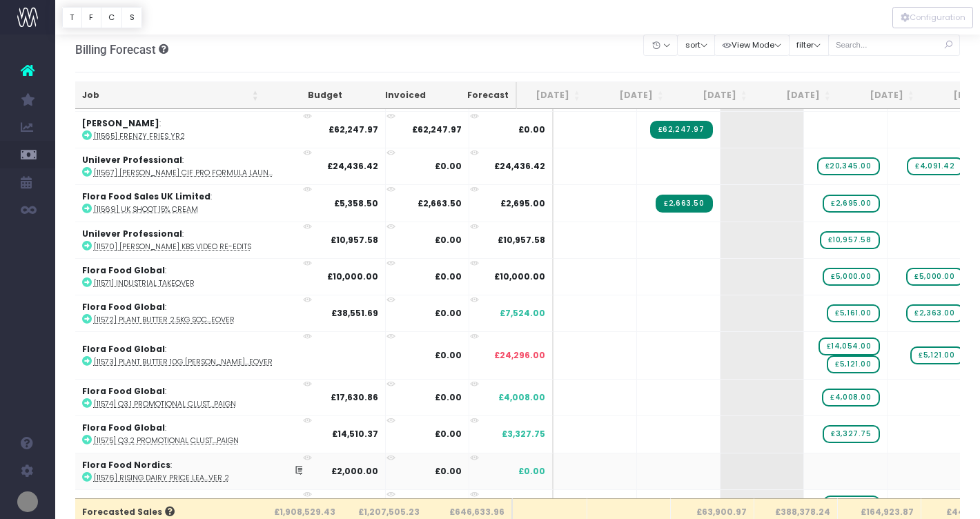
click at [637, 465] on td at bounding box center [679, 471] width 84 height 37
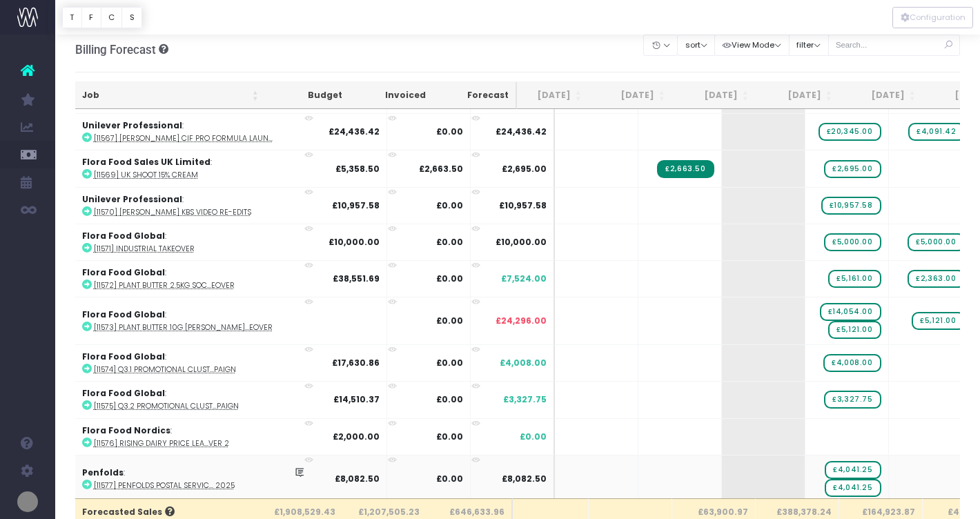
scroll to position [2125, 12]
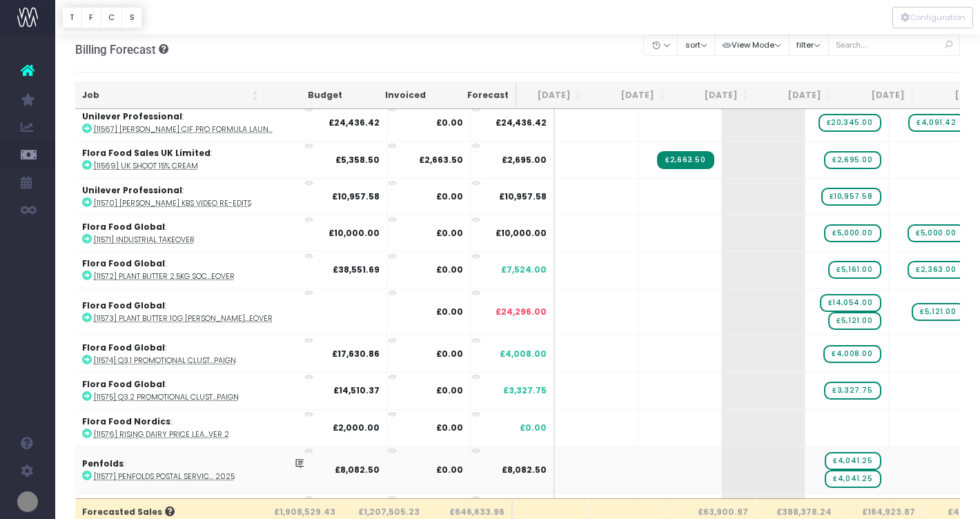
click at [82, 471] on icon at bounding box center [87, 476] width 10 height 10
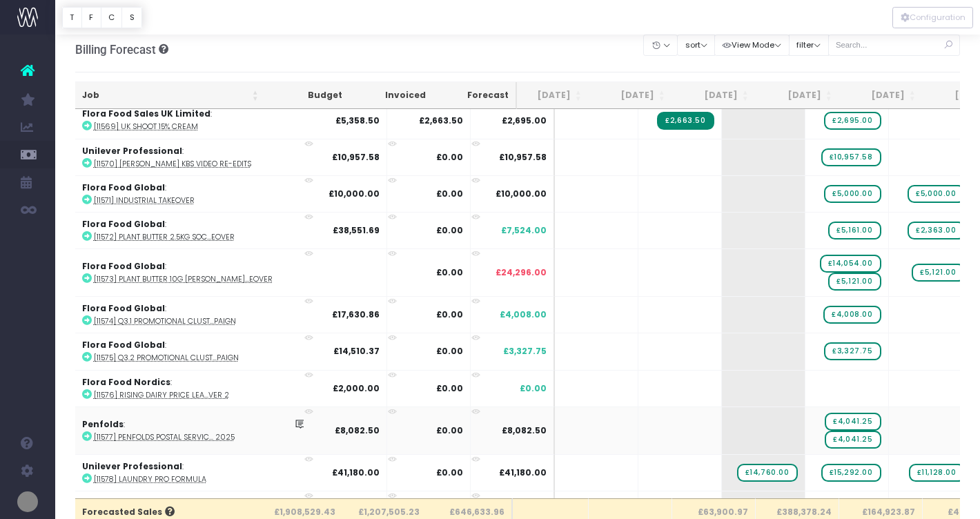
scroll to position [2167, 12]
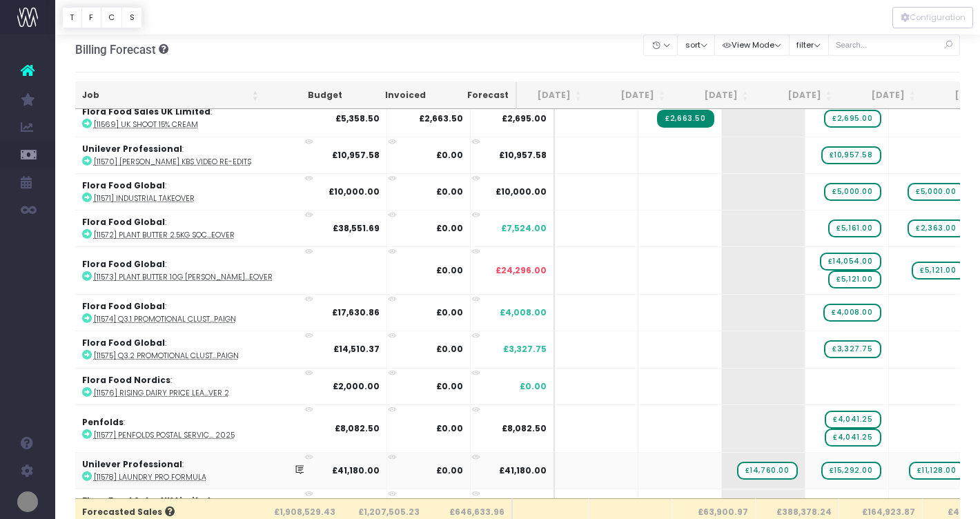
click at [88, 472] on icon at bounding box center [87, 477] width 10 height 10
click at [737, 462] on span "£14,760.00" at bounding box center [767, 471] width 61 height 18
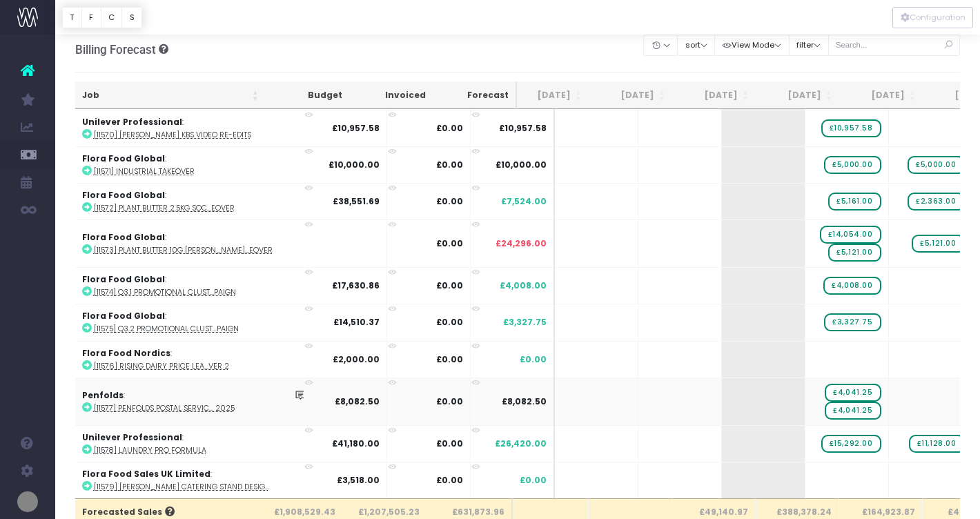
scroll to position [2198, 12]
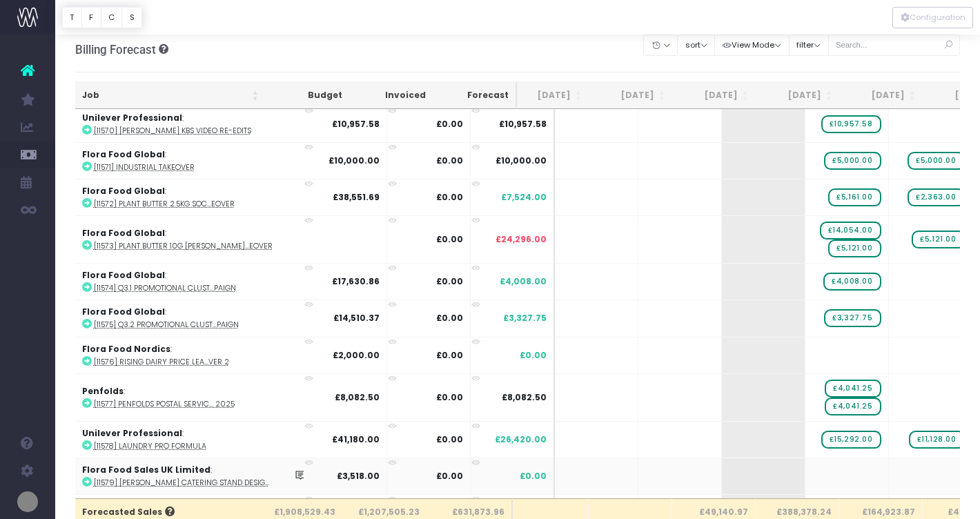
click at [82, 477] on icon at bounding box center [87, 482] width 10 height 10
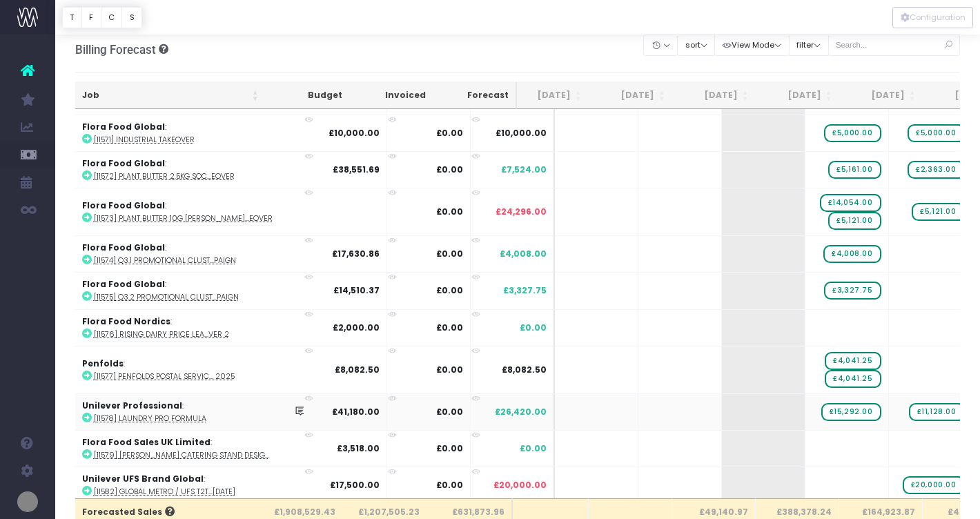
scroll to position [2227, 12]
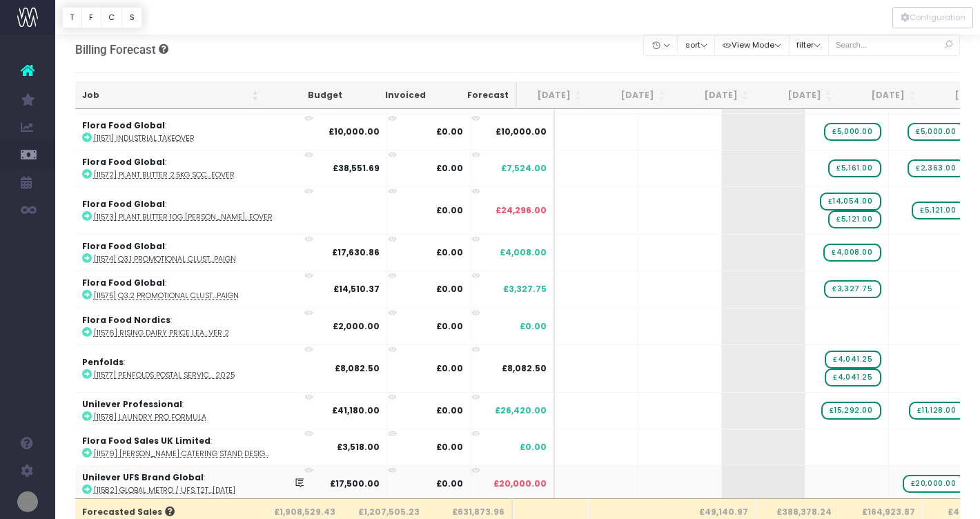
click at [86, 485] on icon at bounding box center [87, 490] width 10 height 10
click at [903, 478] on span "£20,000.00" at bounding box center [934, 484] width 62 height 18
type input "19859"
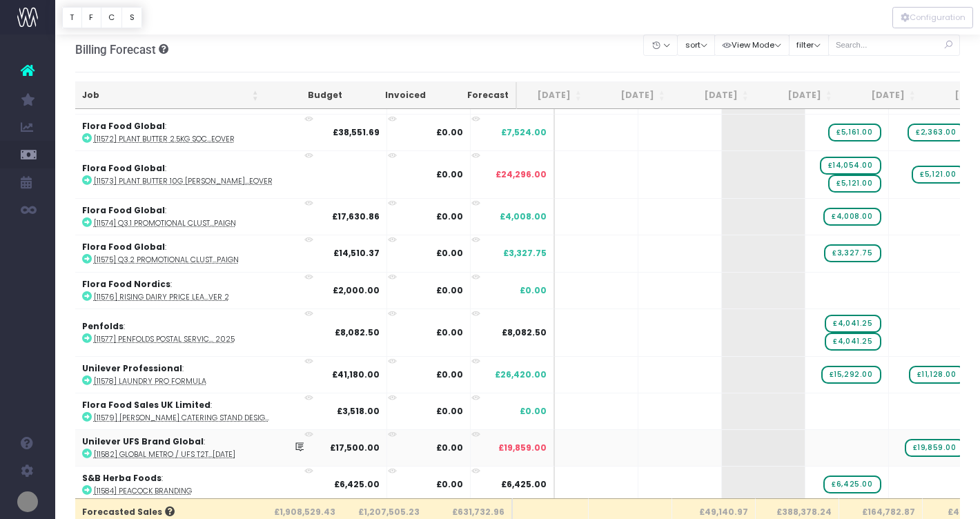
scroll to position [2267, 12]
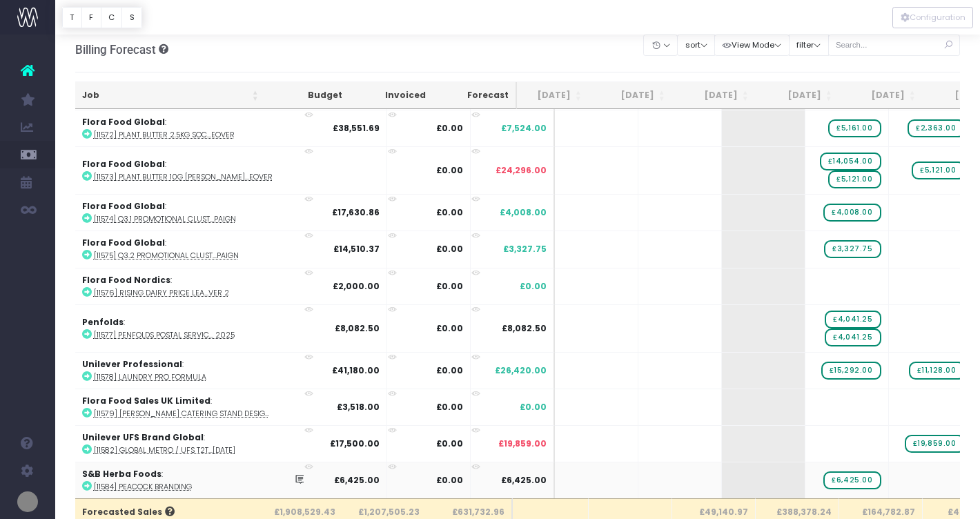
click at [86, 481] on icon at bounding box center [87, 486] width 10 height 10
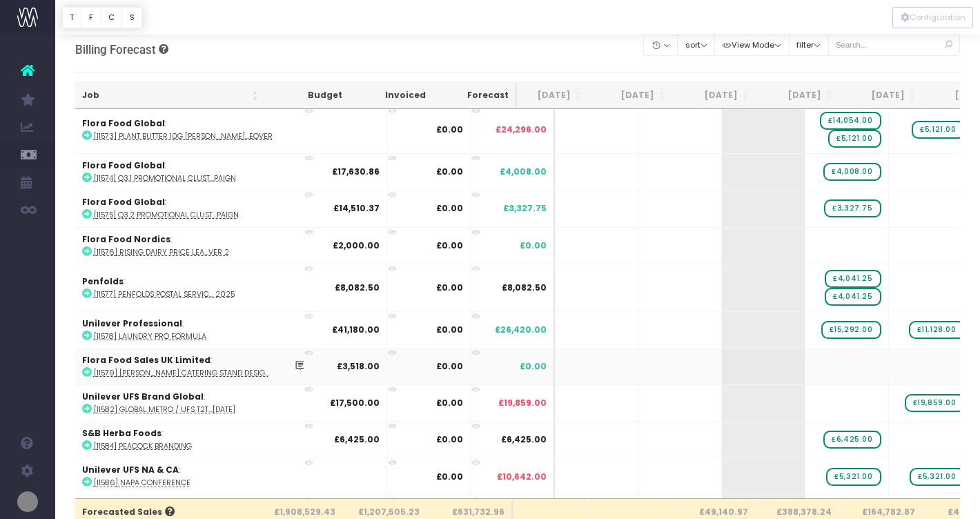
scroll to position [0, 12]
click at [84, 477] on icon at bounding box center [87, 482] width 10 height 10
click at [911, 472] on span "£5,321.00" at bounding box center [938, 477] width 55 height 18
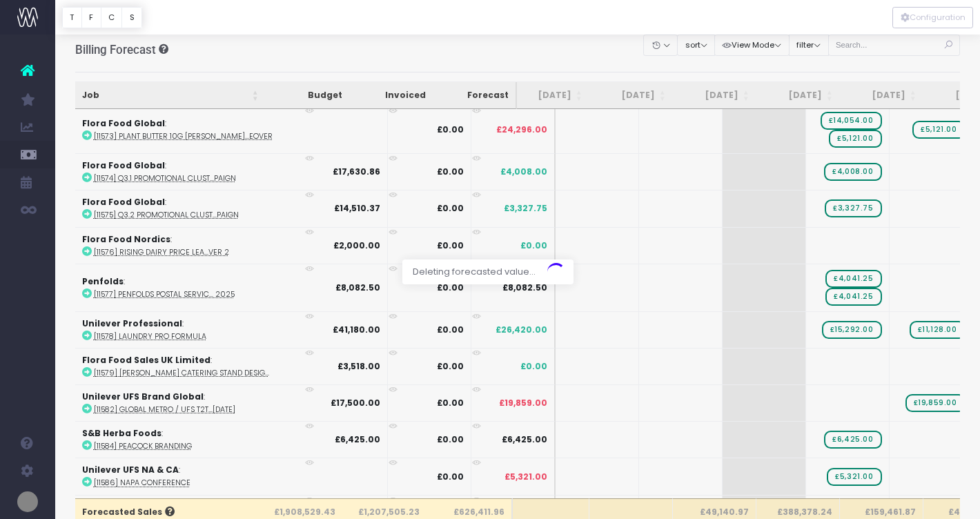
click at [806, 473] on div at bounding box center [490, 259] width 980 height 519
click at [827, 468] on span "£5,321.00" at bounding box center [854, 477] width 55 height 18
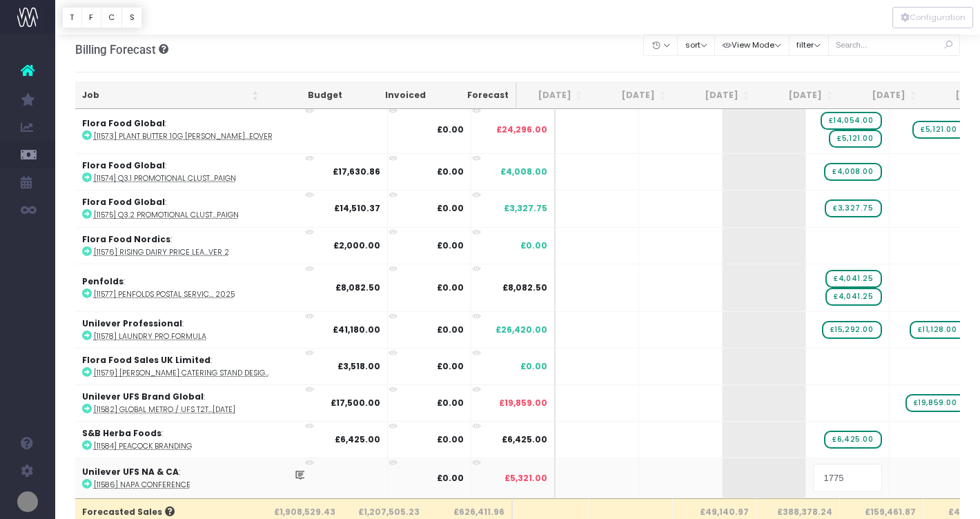
type input "17750"
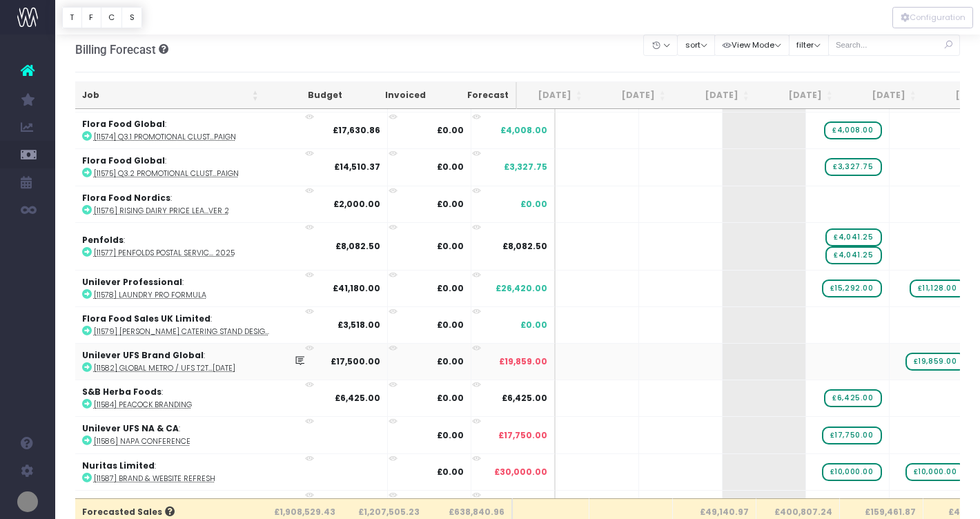
scroll to position [0, 11]
click at [85, 472] on icon at bounding box center [87, 477] width 10 height 10
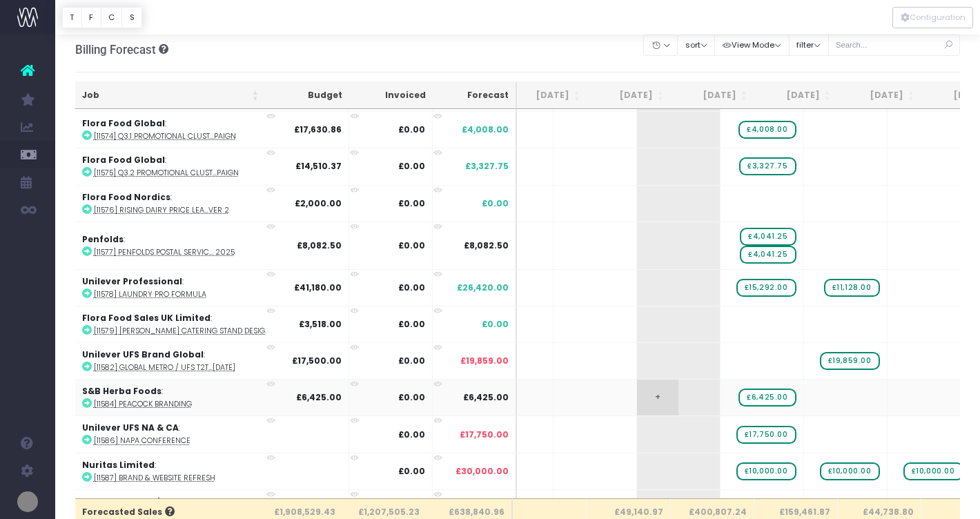
scroll to position [0, 0]
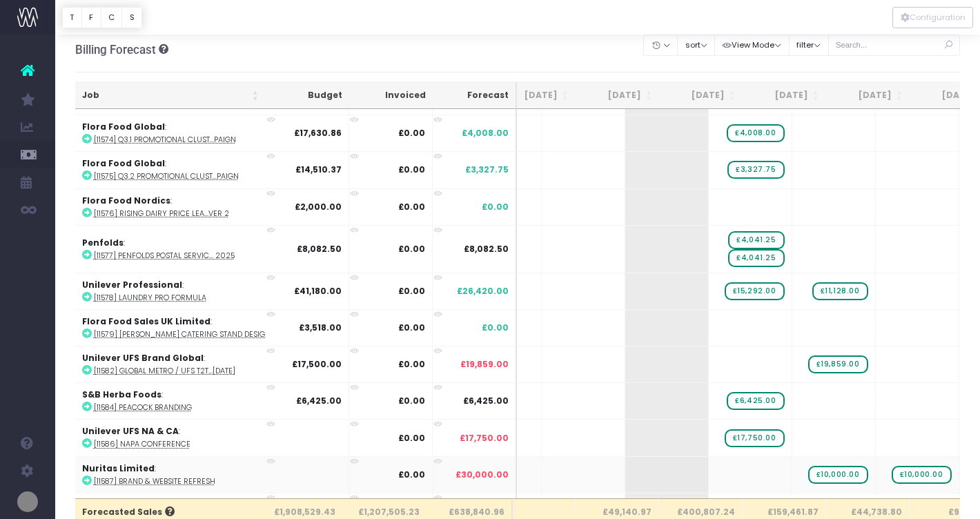
drag, startPoint x: 717, startPoint y: 469, endPoint x: 938, endPoint y: 460, distance: 221.1
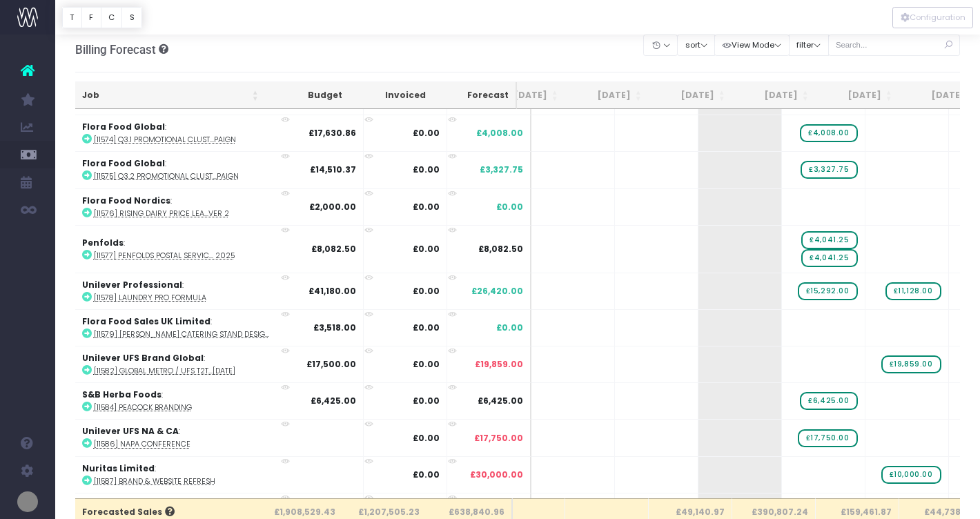
scroll to position [0, 36]
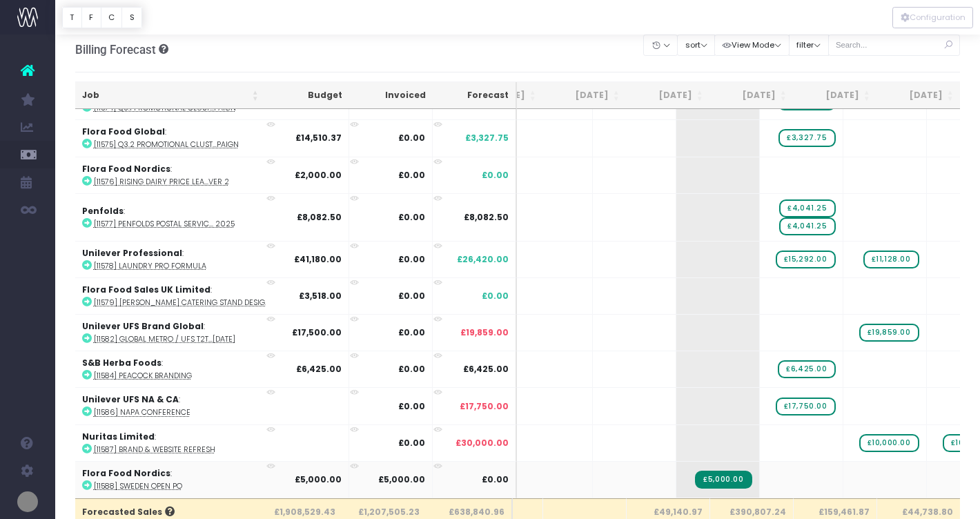
click at [86, 481] on icon at bounding box center [87, 486] width 10 height 10
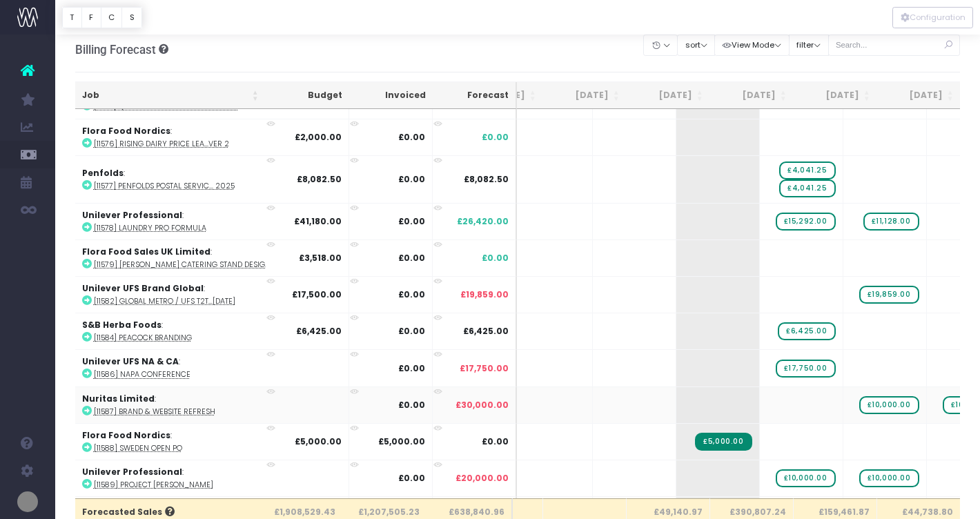
scroll to position [2417, 58]
click at [84, 478] on icon at bounding box center [87, 483] width 10 height 10
click at [776, 472] on span "£10,000.00" at bounding box center [806, 478] width 60 height 18
type input "6280"
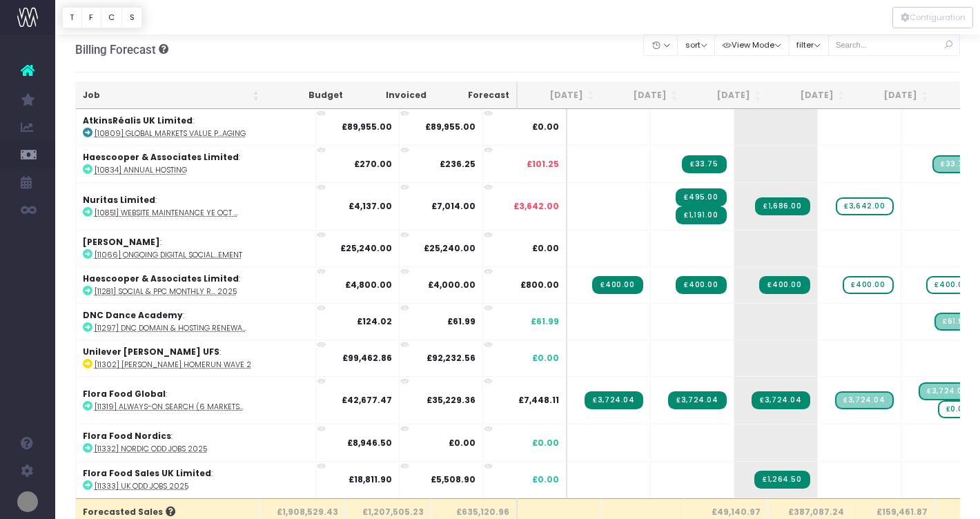
scroll to position [0, 58]
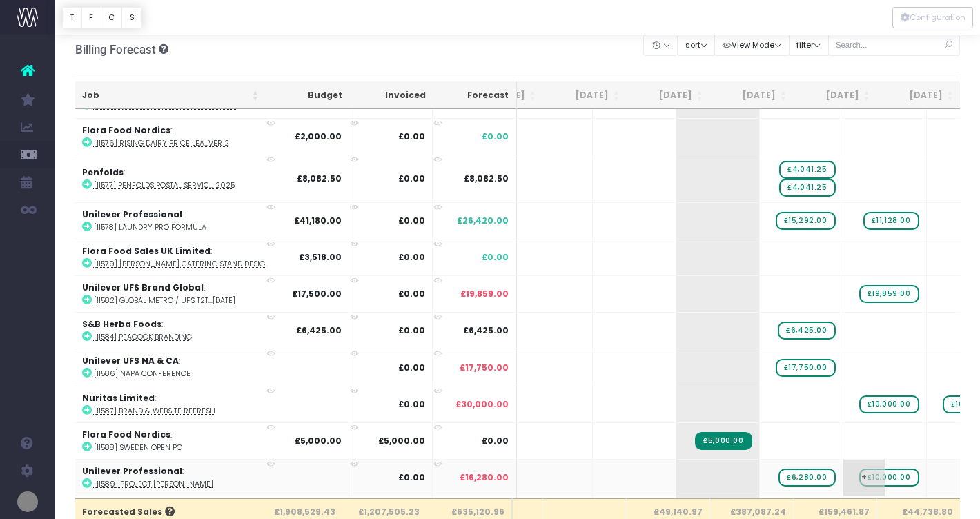
click at [860, 472] on span "£10,000.00" at bounding box center [890, 478] width 60 height 18
type input "5117"
click at [927, 473] on span "+" at bounding box center [947, 478] width 41 height 36
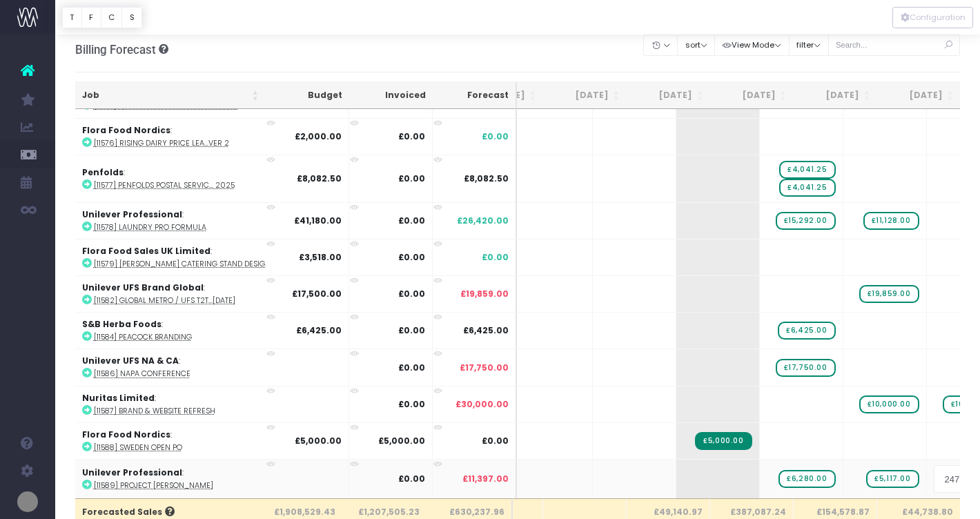
type input "24757"
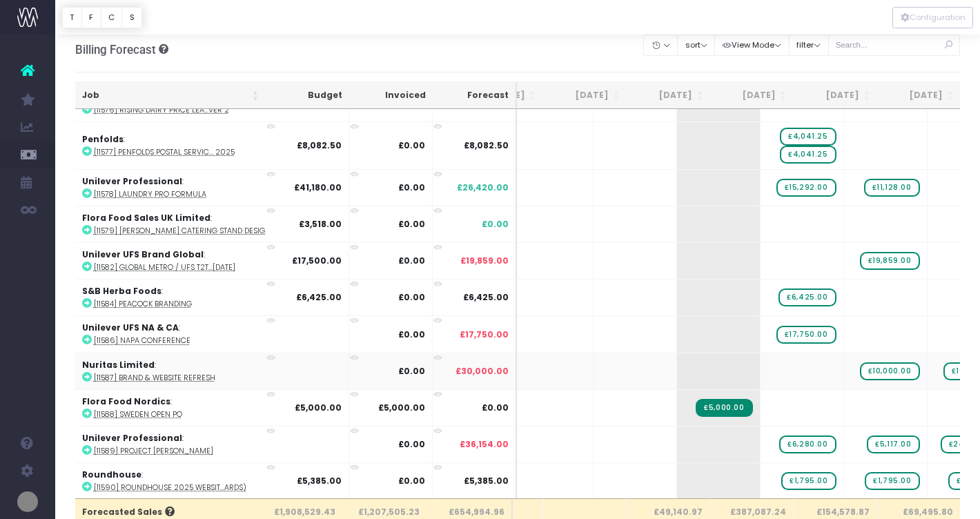
scroll to position [2450, 56]
click at [89, 483] on icon at bounding box center [87, 487] width 10 height 10
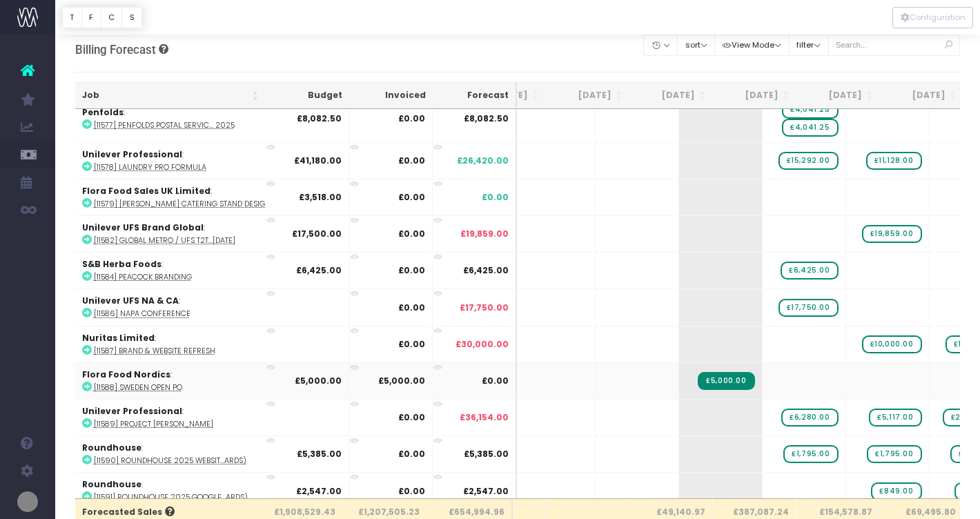
scroll to position [2485, 55]
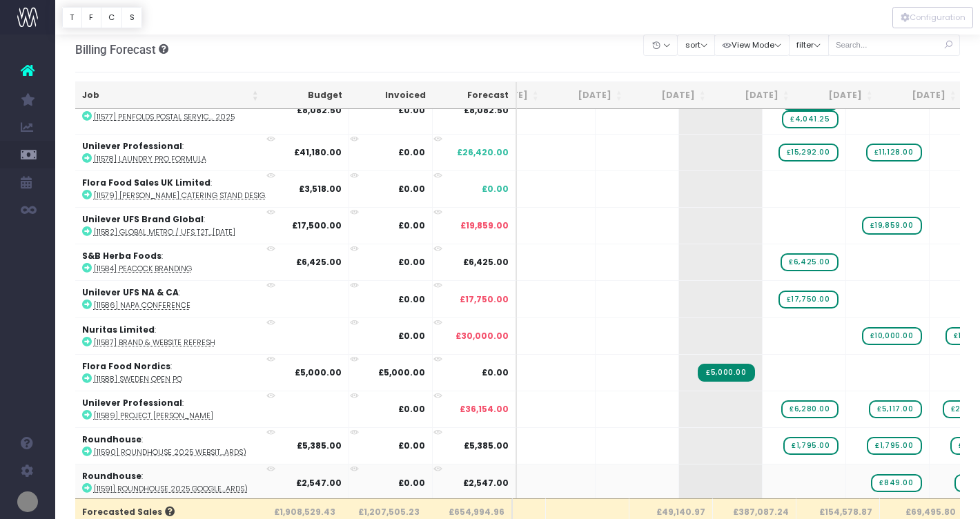
click at [84, 483] on icon at bounding box center [87, 488] width 10 height 10
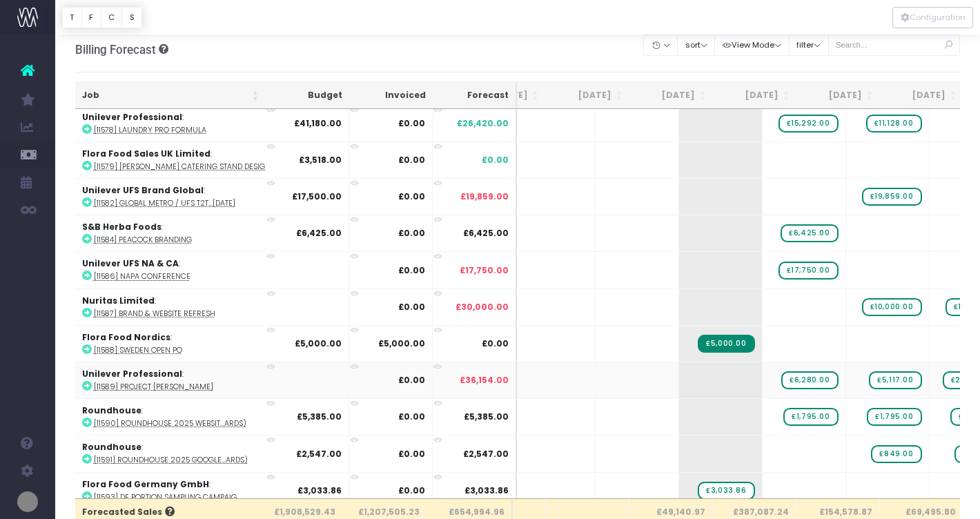
scroll to position [2523, 55]
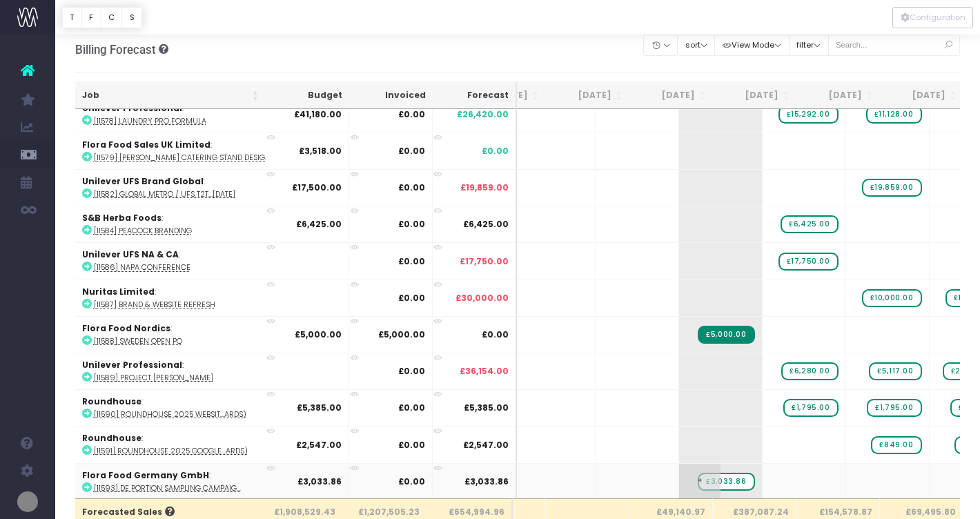
click at [698, 476] on span "£3,033.86" at bounding box center [726, 482] width 57 height 18
click at [85, 483] on icon at bounding box center [87, 488] width 10 height 10
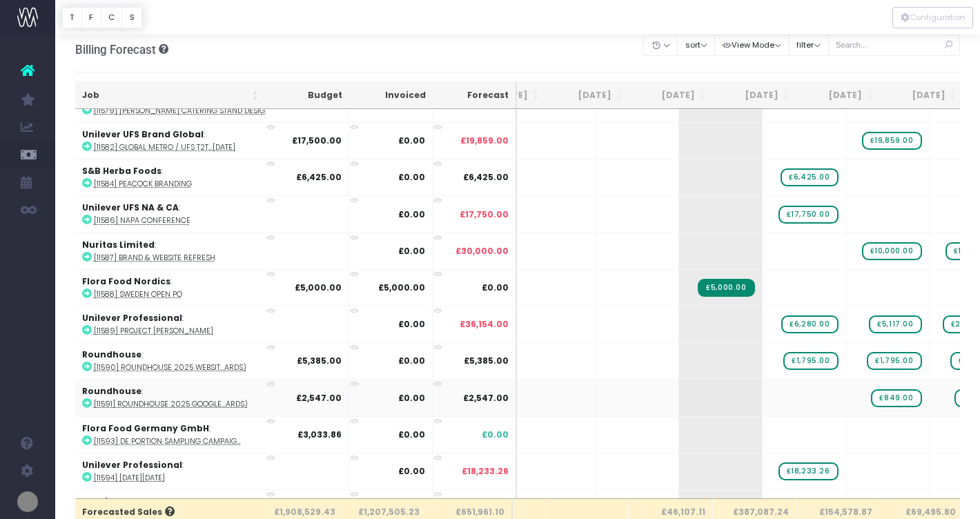
scroll to position [2571, 55]
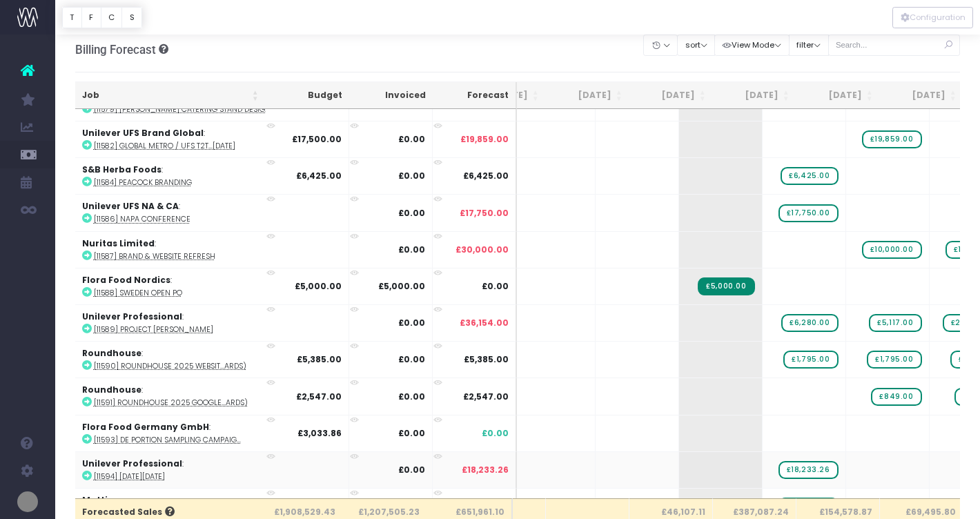
click at [86, 471] on icon at bounding box center [87, 476] width 10 height 10
click at [779, 461] on span "£18,233.26" at bounding box center [809, 470] width 60 height 18
type input "19026"
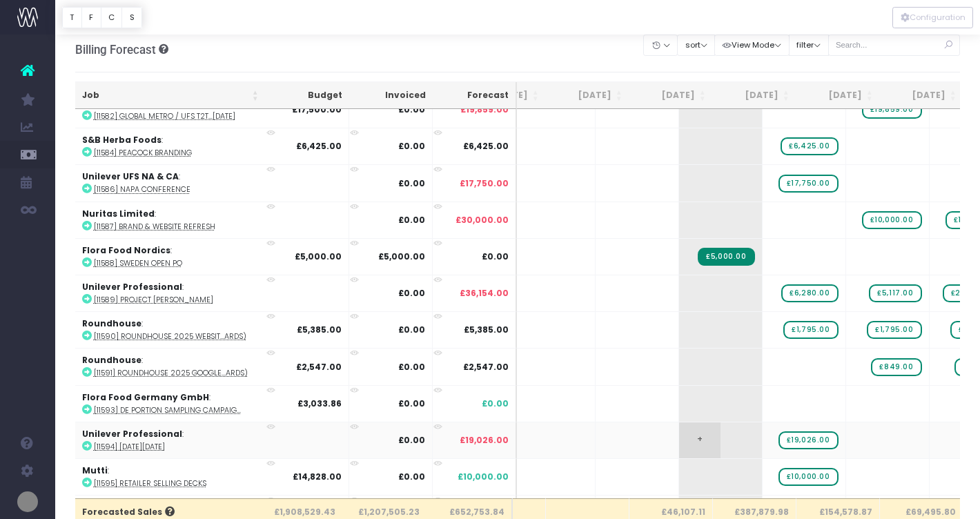
scroll to position [2602, 55]
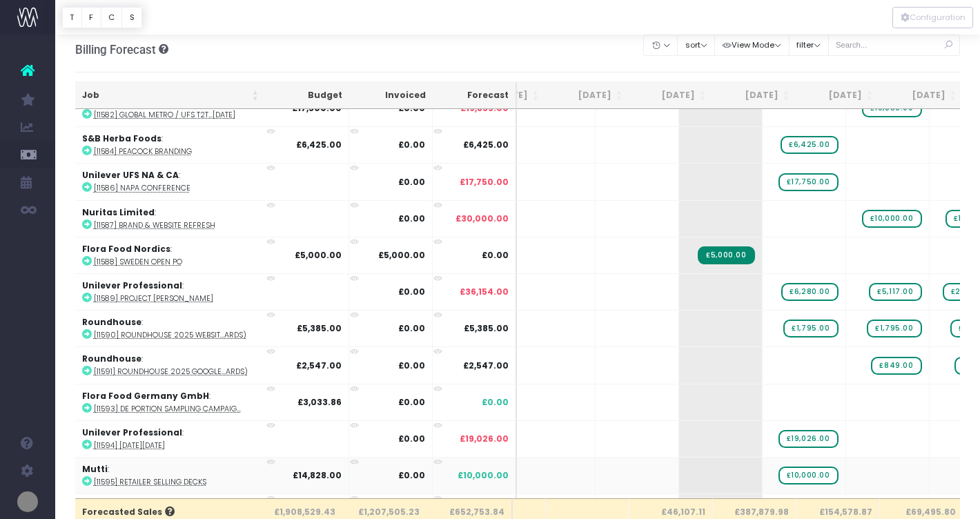
click at [88, 476] on icon at bounding box center [87, 481] width 10 height 10
click at [779, 469] on span "£10,000.00" at bounding box center [809, 476] width 60 height 18
click at [763, 470] on span "+" at bounding box center [783, 476] width 41 height 36
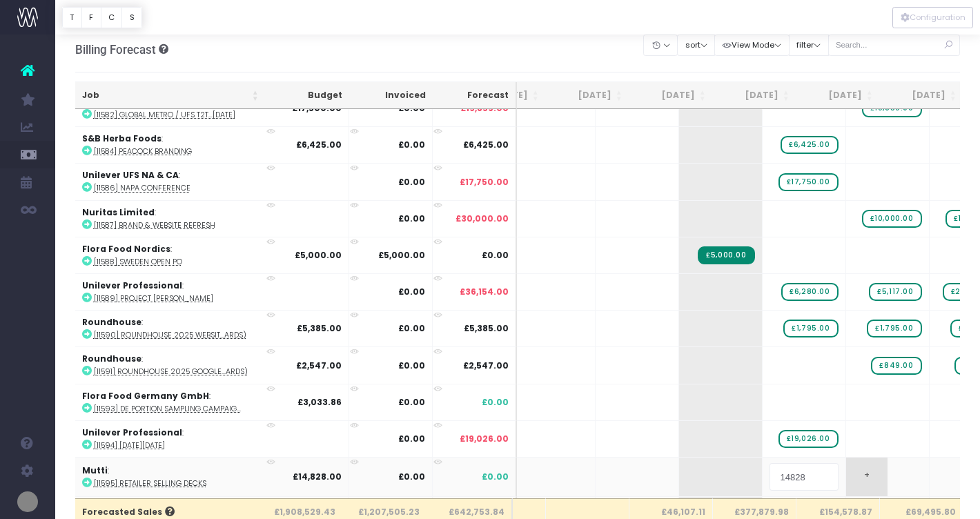
click at [833, 465] on body "Oh my... this is bad. [PERSON_NAME] wasn't able to load this page. Please conta…" at bounding box center [490, 251] width 980 height 519
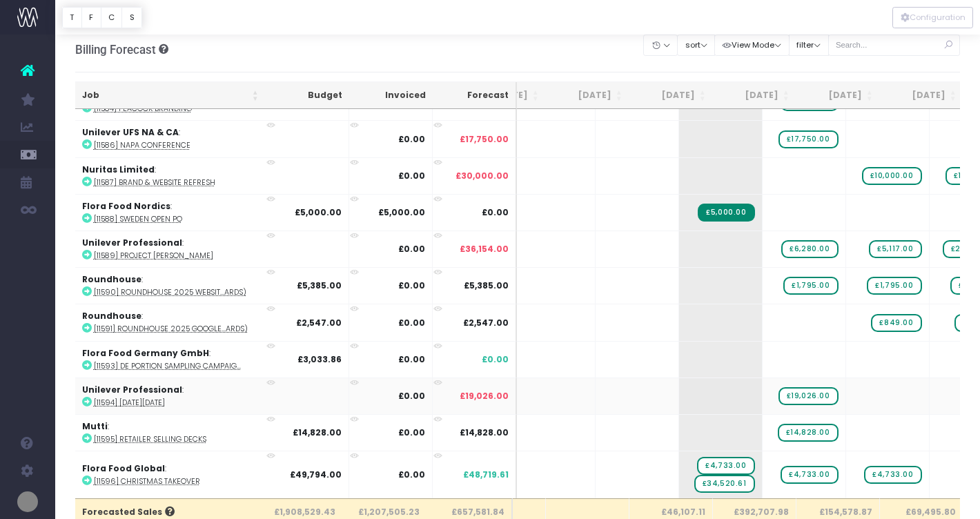
scroll to position [0, 55]
click at [86, 476] on icon at bounding box center [87, 481] width 10 height 10
click at [695, 477] on span "£34,520.61" at bounding box center [725, 484] width 61 height 18
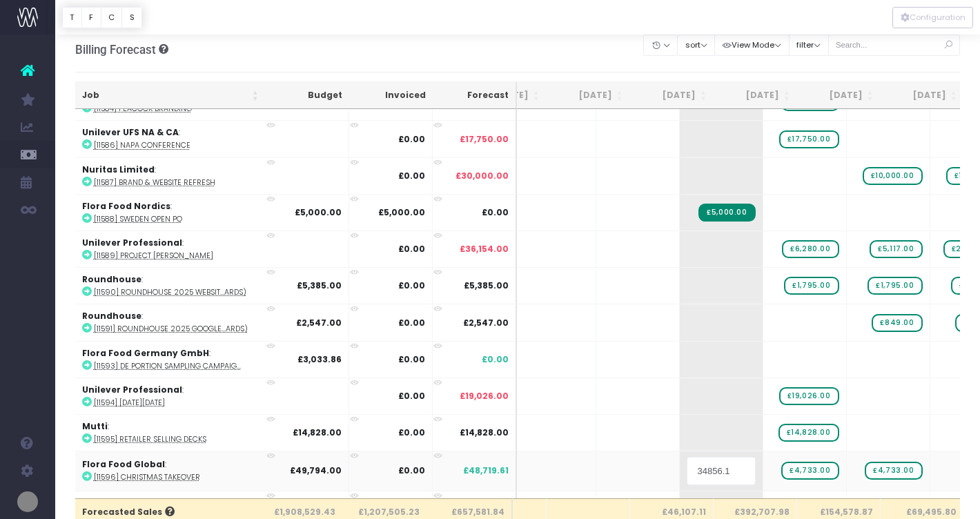
type input "34856.14"
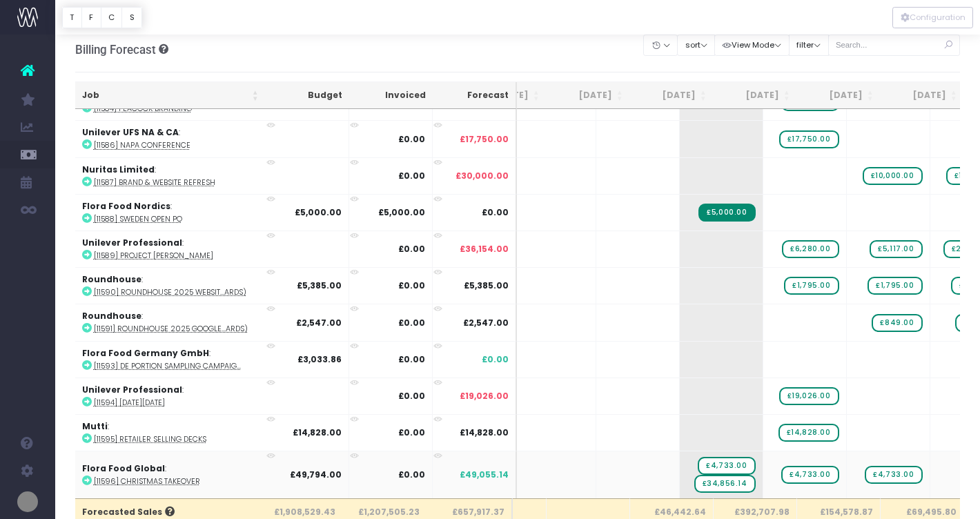
scroll to position [2657, 55]
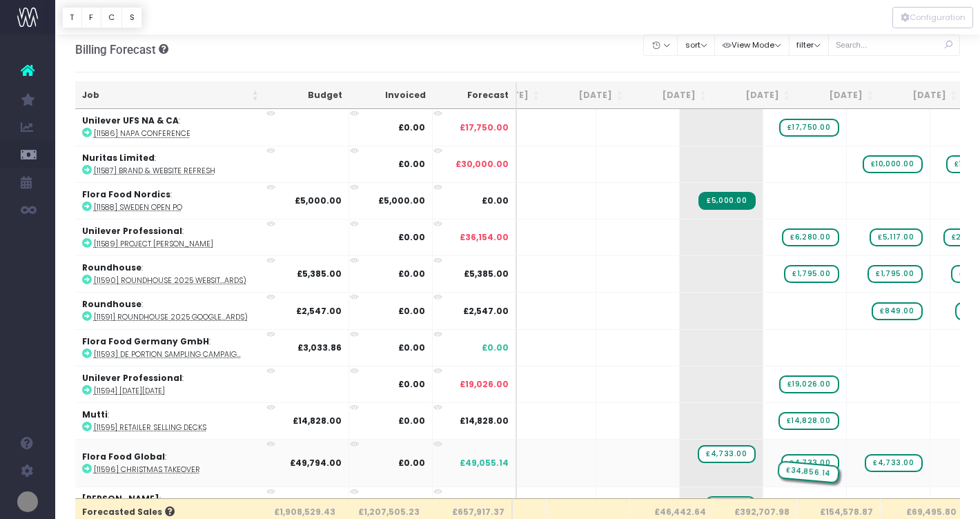
drag, startPoint x: 689, startPoint y: 465, endPoint x: 758, endPoint y: 432, distance: 76.6
click at [698, 456] on span "£4,733.00" at bounding box center [726, 463] width 57 height 18
click at [782, 445] on span "£4,733.00" at bounding box center [810, 454] width 57 height 18
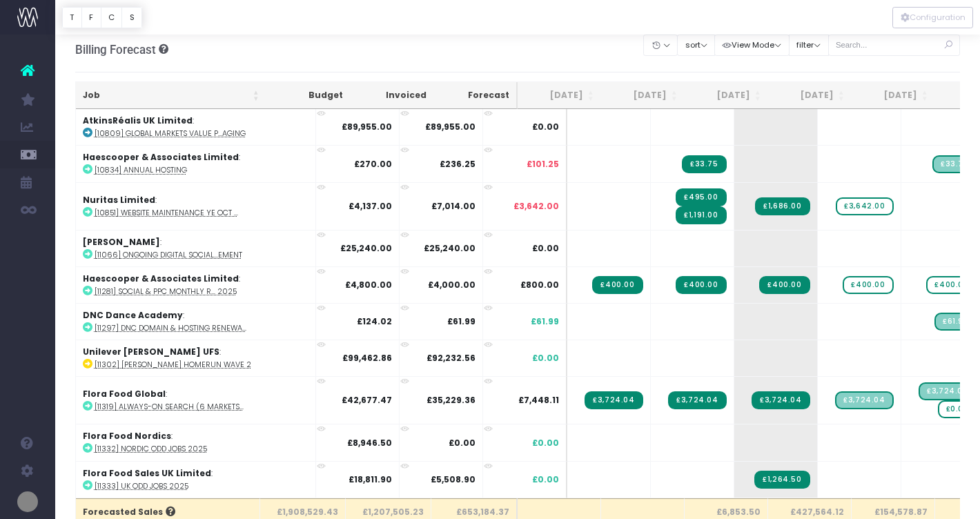
scroll to position [0, 55]
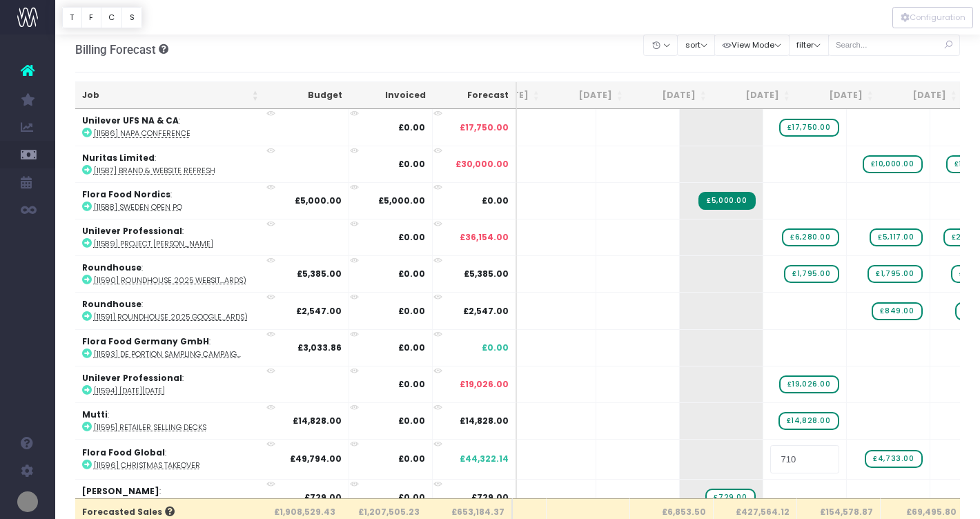
type input "7100"
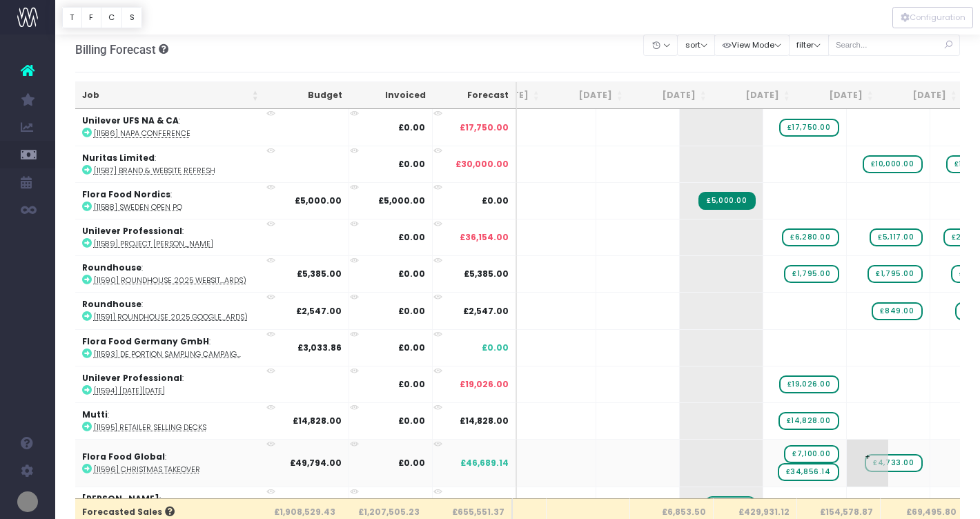
click at [865, 454] on span "£4,733.00" at bounding box center [893, 463] width 57 height 18
type input "7100"
click at [784, 446] on span "£7,100.00" at bounding box center [811, 454] width 55 height 18
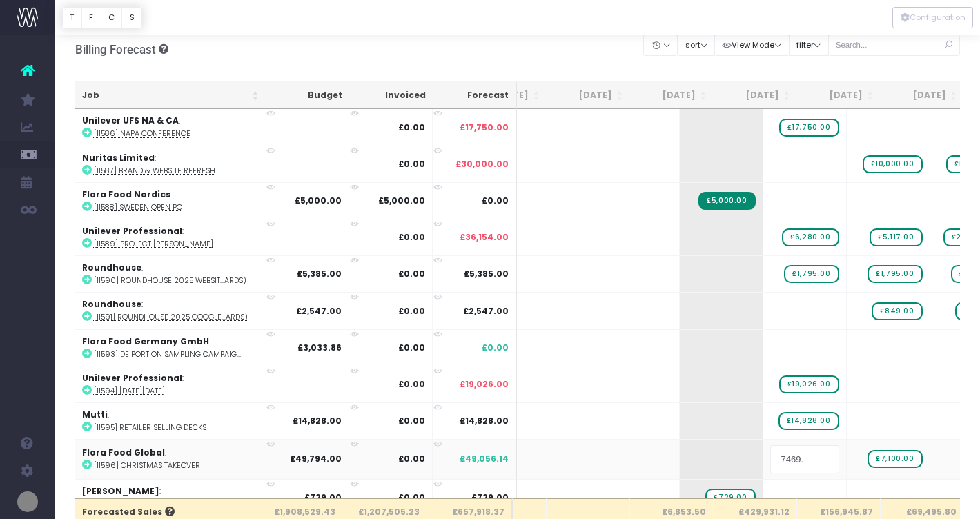
type input "7469.1"
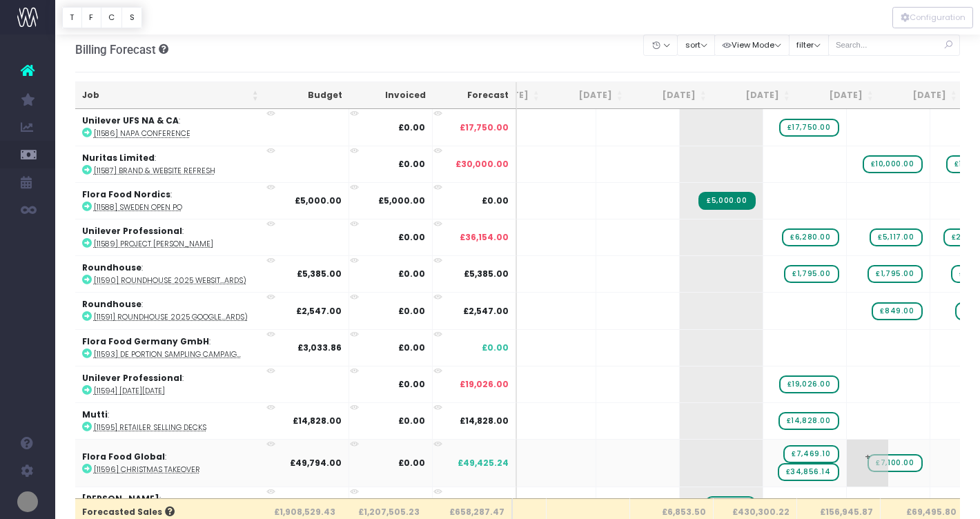
click at [868, 455] on span "£7,100.00" at bounding box center [895, 463] width 55 height 18
type input "7469.1"
click at [867, 455] on span "£7,469.10" at bounding box center [894, 463] width 55 height 18
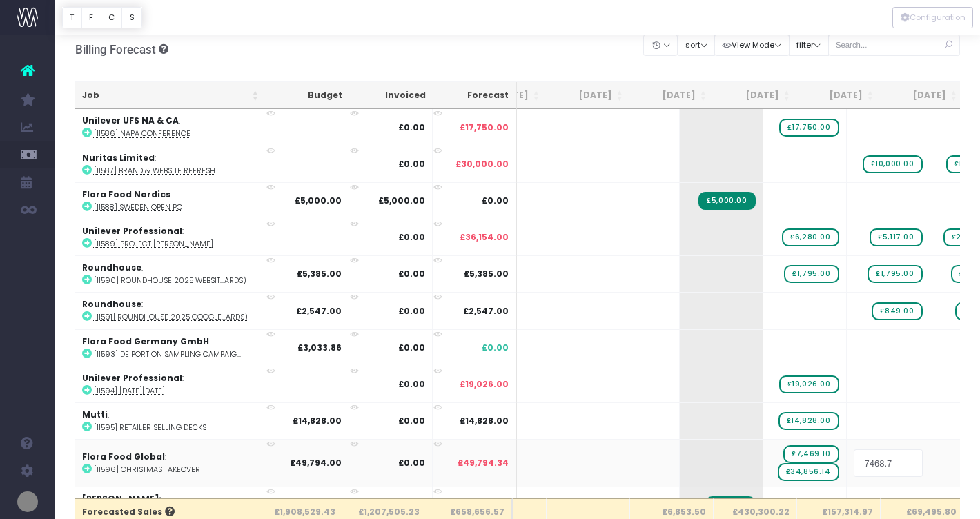
type input "7468.76"
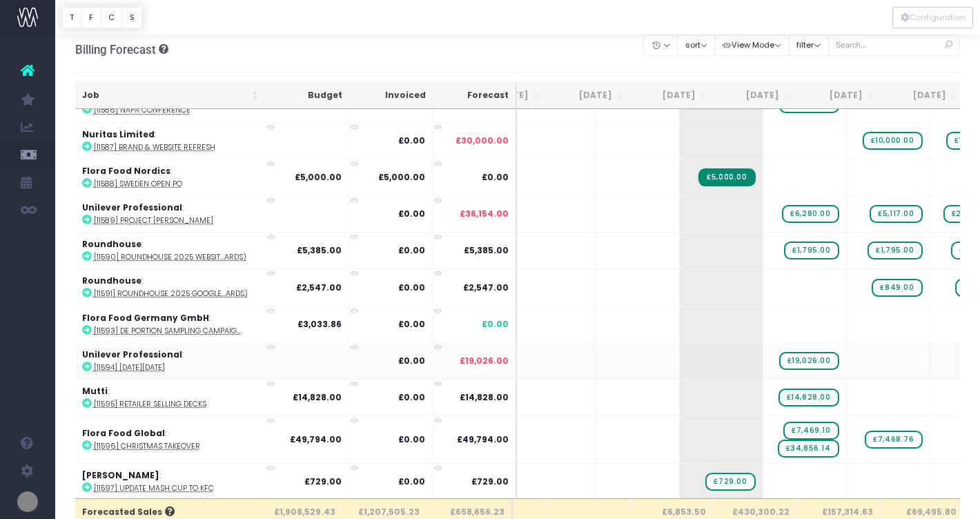
scroll to position [2686, 55]
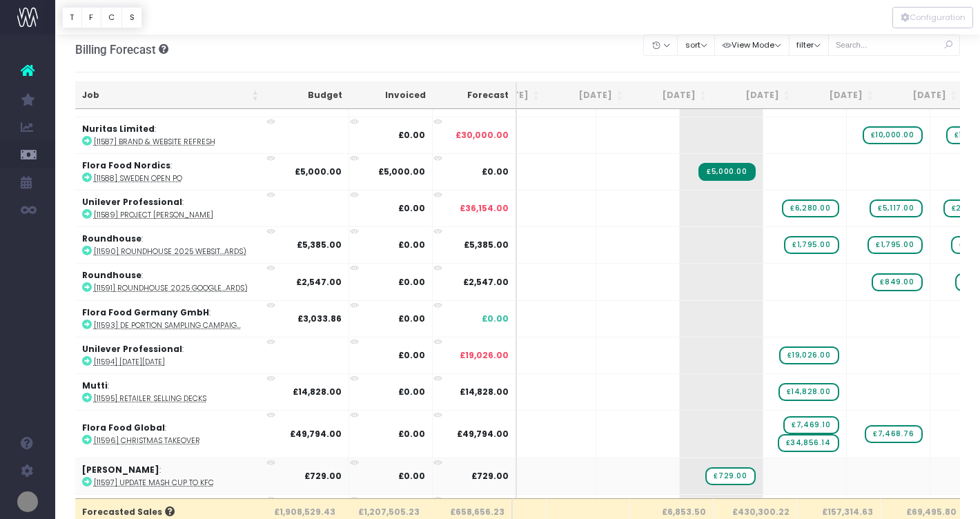
click at [87, 477] on icon at bounding box center [87, 482] width 10 height 10
click at [706, 467] on span "£729.00" at bounding box center [731, 476] width 50 height 18
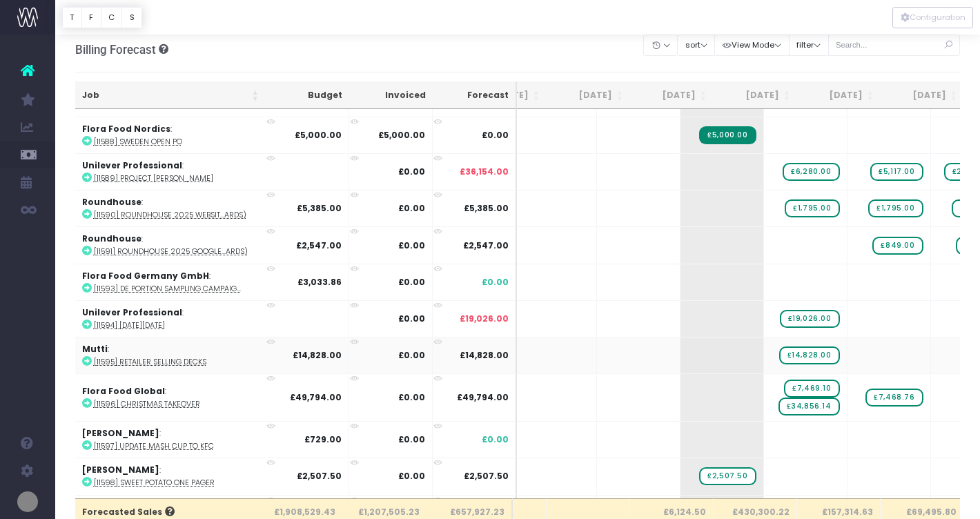
scroll to position [0, 54]
click at [86, 477] on icon at bounding box center [87, 482] width 10 height 10
click at [699, 467] on span "£2,507.50" at bounding box center [727, 476] width 57 height 18
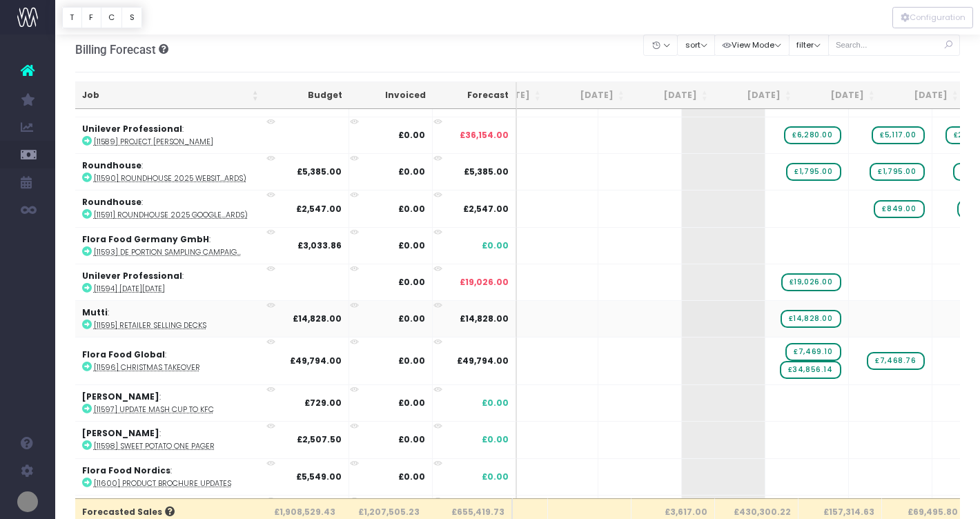
scroll to position [0, 52]
click at [85, 478] on icon at bounding box center [87, 483] width 10 height 10
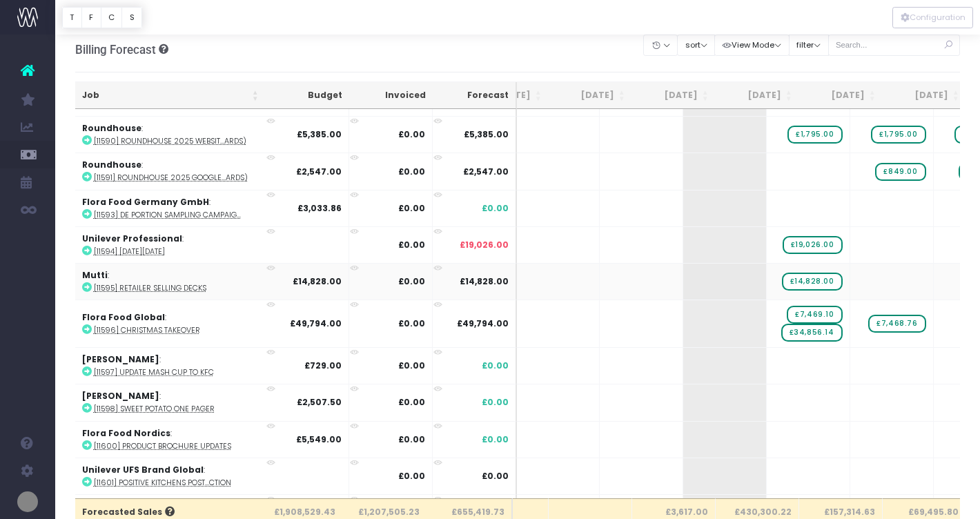
scroll to position [0, 51]
click at [92, 474] on td "Unilever UFS Brand Global : [11601] Positive Kitchens Post...ction" at bounding box center [195, 476] width 240 height 37
click at [88, 477] on icon at bounding box center [87, 482] width 10 height 10
click at [767, 468] on span "+" at bounding box center [787, 476] width 41 height 36
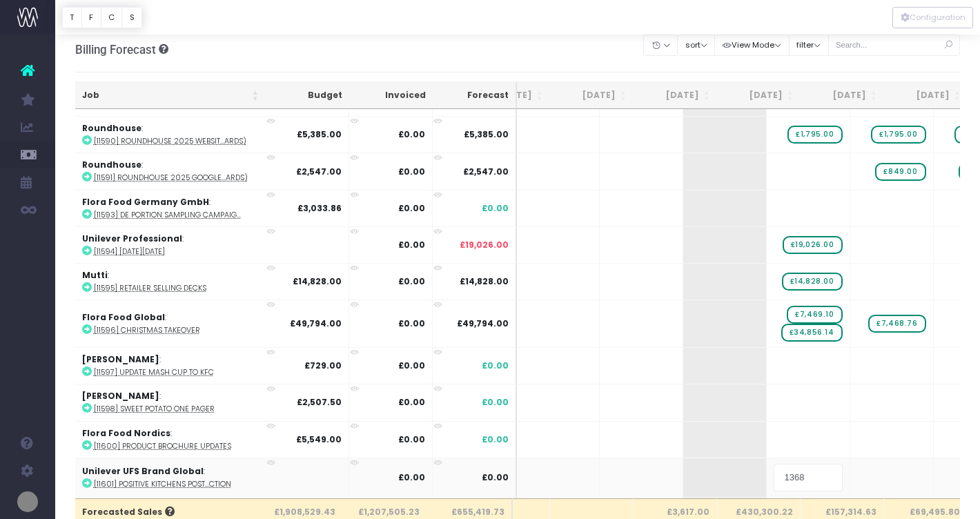
type input "13680"
click at [838, 466] on body "Oh my... this is bad. [PERSON_NAME] wasn't able to load this page. Please conta…" at bounding box center [490, 251] width 980 height 519
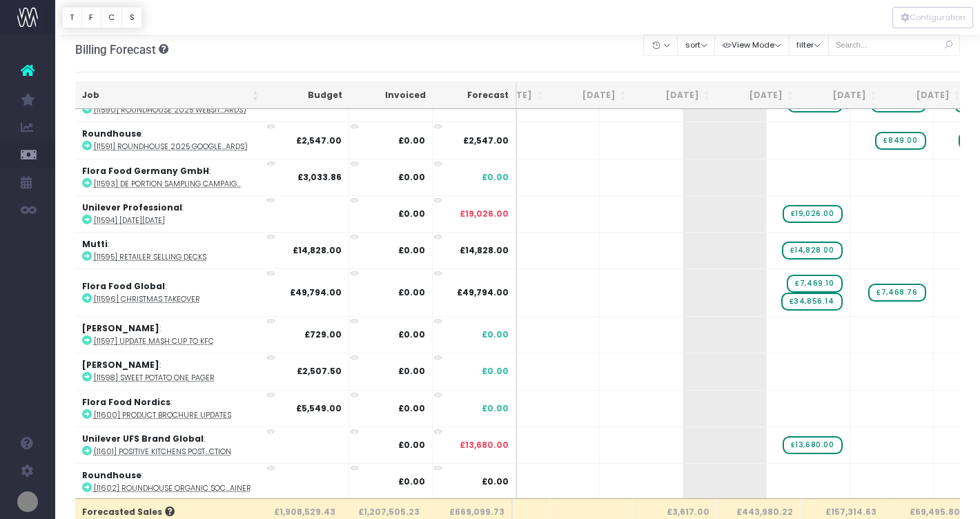
scroll to position [2829, 51]
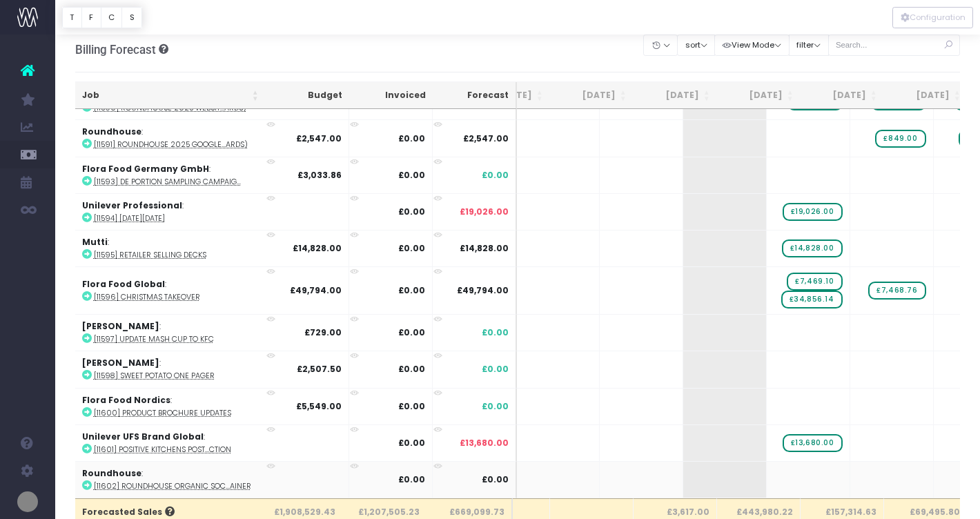
click at [84, 481] on icon at bounding box center [87, 486] width 10 height 10
click at [767, 472] on span "+" at bounding box center [787, 480] width 41 height 36
type input "2350"
click at [839, 466] on body "Oh my... this is bad. [PERSON_NAME] wasn't able to load this page. Please conta…" at bounding box center [490, 251] width 980 height 519
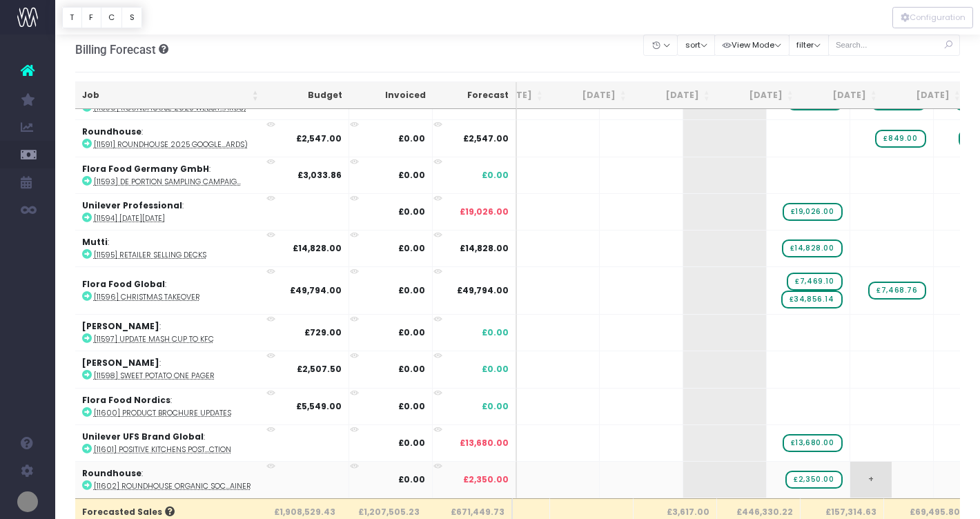
click at [851, 473] on span "+" at bounding box center [871, 480] width 41 height 36
type input "2350"
click at [912, 471] on body "Oh my... this is bad. [PERSON_NAME] wasn't able to load this page. Please conta…" at bounding box center [490, 251] width 980 height 519
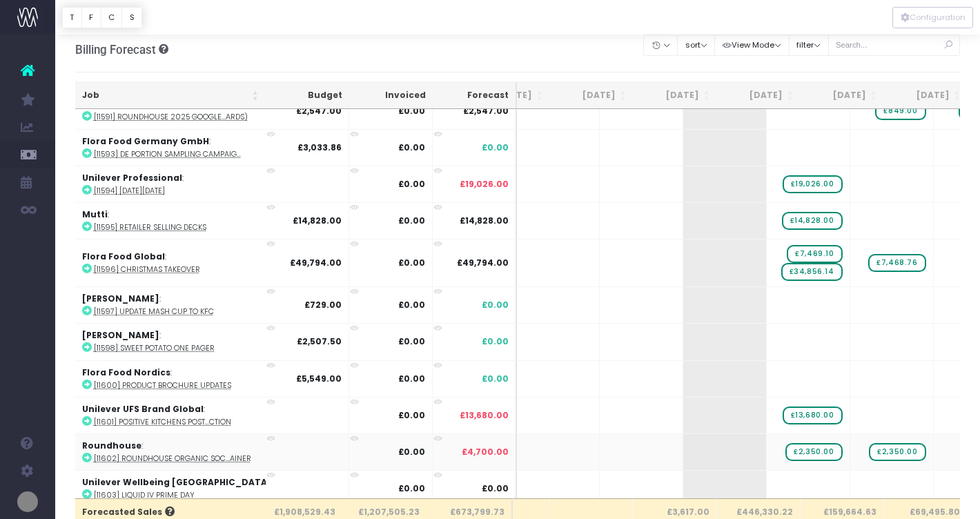
scroll to position [2864, 51]
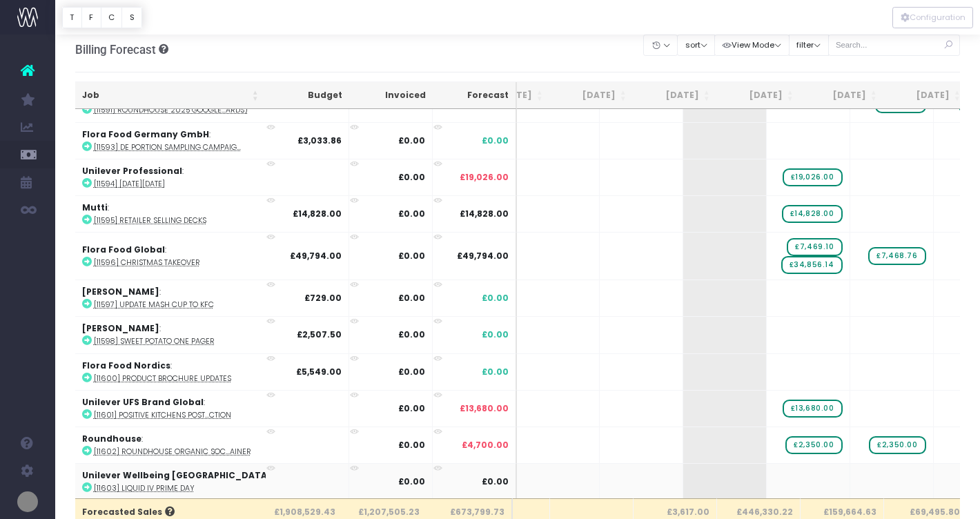
click at [88, 483] on icon at bounding box center [87, 488] width 10 height 10
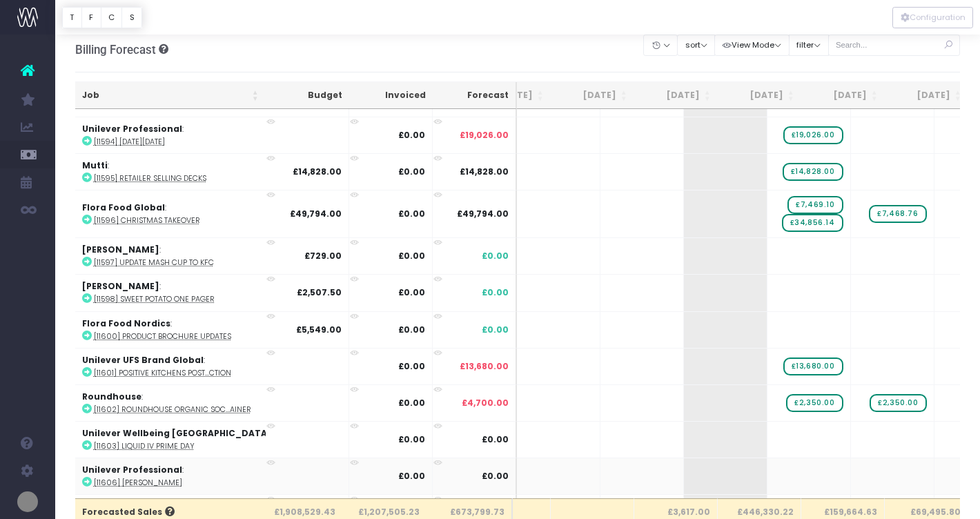
scroll to position [2901, 50]
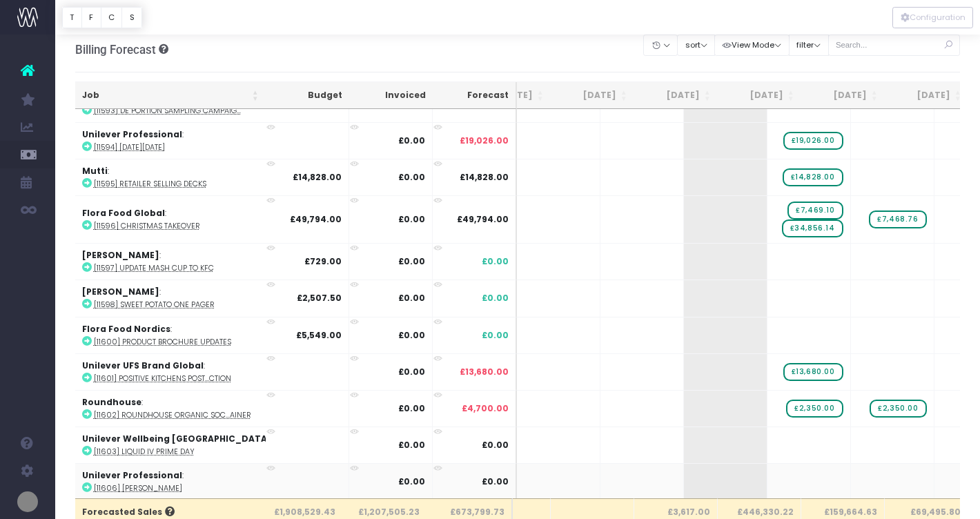
click at [87, 483] on icon at bounding box center [87, 488] width 10 height 10
click at [768, 476] on span "+" at bounding box center [788, 482] width 41 height 36
type input "10000"
click at [826, 472] on body "Oh my... this is bad. [PERSON_NAME] wasn't able to load this page. Please conta…" at bounding box center [490, 251] width 980 height 519
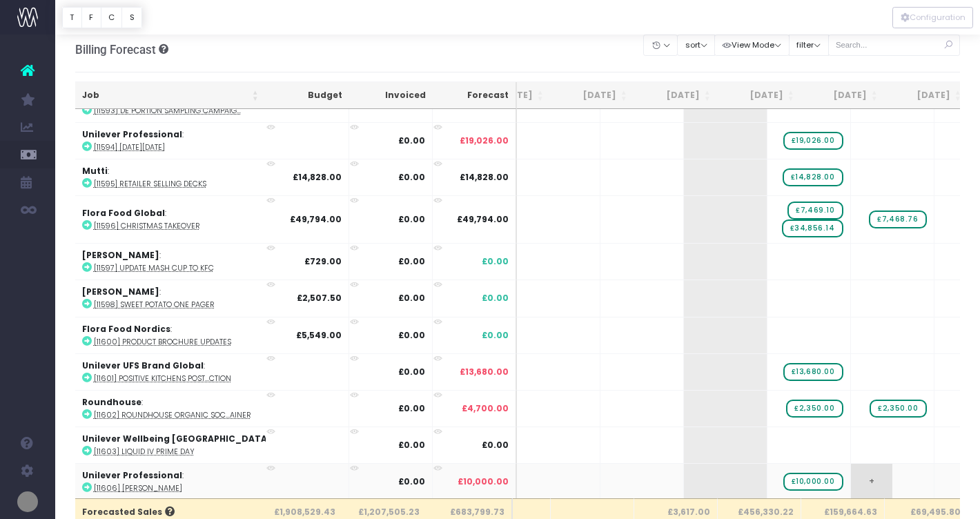
click at [851, 475] on span "+" at bounding box center [871, 482] width 41 height 36
type input "9681"
click at [909, 468] on body "Oh my... this is bad. [PERSON_NAME] wasn't able to load this page. Please conta…" at bounding box center [490, 251] width 980 height 519
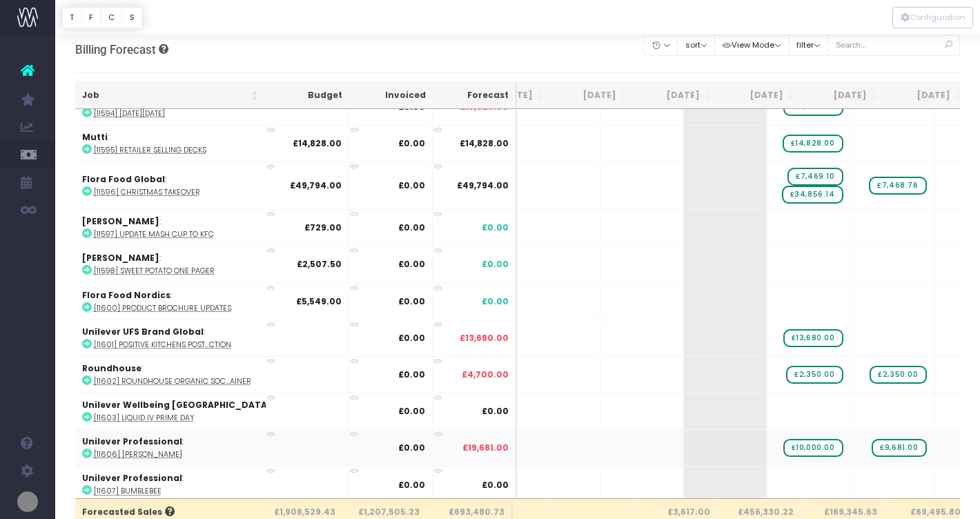
scroll to position [2936, 50]
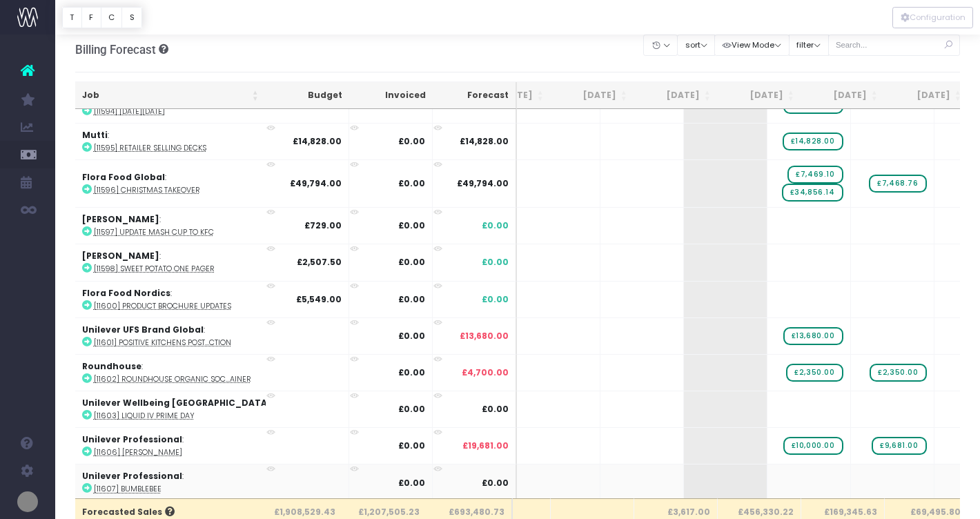
click at [86, 483] on icon at bounding box center [87, 488] width 10 height 10
click at [768, 468] on span "+" at bounding box center [788, 483] width 41 height 36
click at [768, 470] on span "+" at bounding box center [788, 483] width 41 height 36
type input "5000"
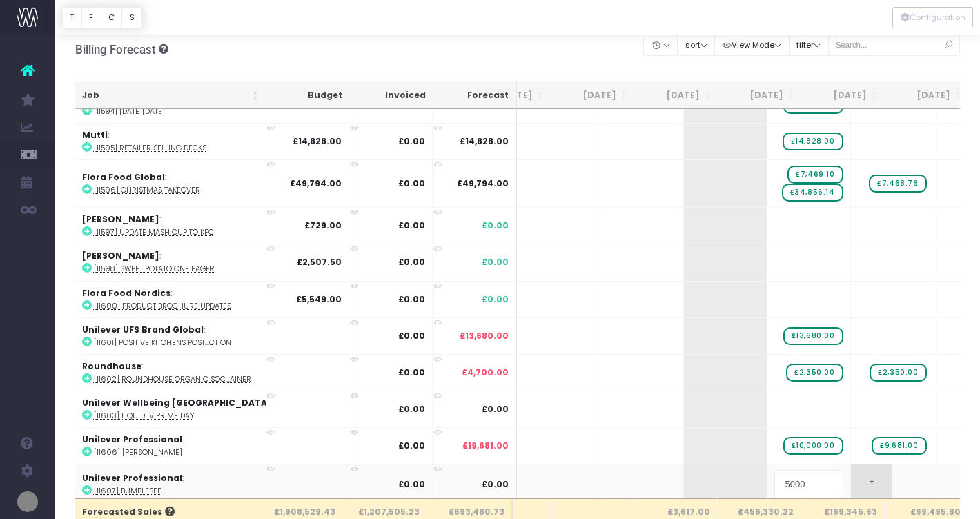
click at [838, 472] on body "Oh my... this is bad. [PERSON_NAME] wasn't able to load this page. Please conta…" at bounding box center [490, 251] width 980 height 519
click at [851, 474] on span "+" at bounding box center [871, 483] width 41 height 36
type input "6977"
click at [924, 475] on body "Oh my... this is bad. [PERSON_NAME] wasn't able to load this page. Please conta…" at bounding box center [490, 251] width 980 height 519
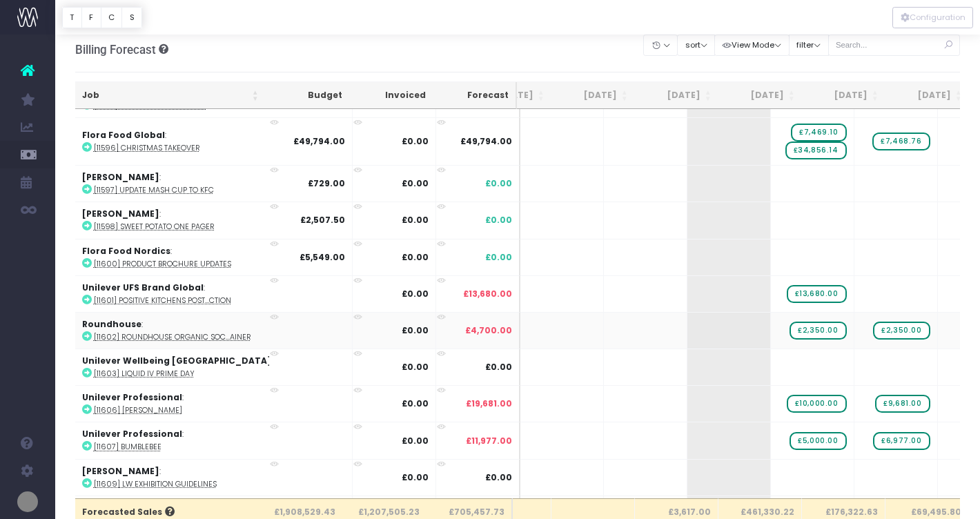
scroll to position [0, 47]
click at [86, 478] on icon at bounding box center [87, 483] width 10 height 10
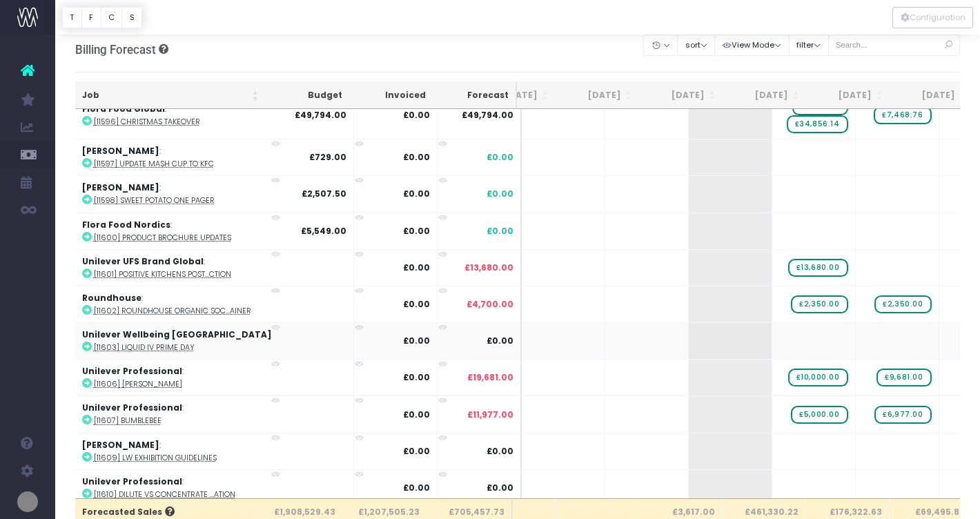
scroll to position [3004, 46]
click at [87, 490] on icon at bounding box center [87, 495] width 10 height 10
click at [773, 476] on span "+" at bounding box center [793, 489] width 41 height 36
type input "1357"
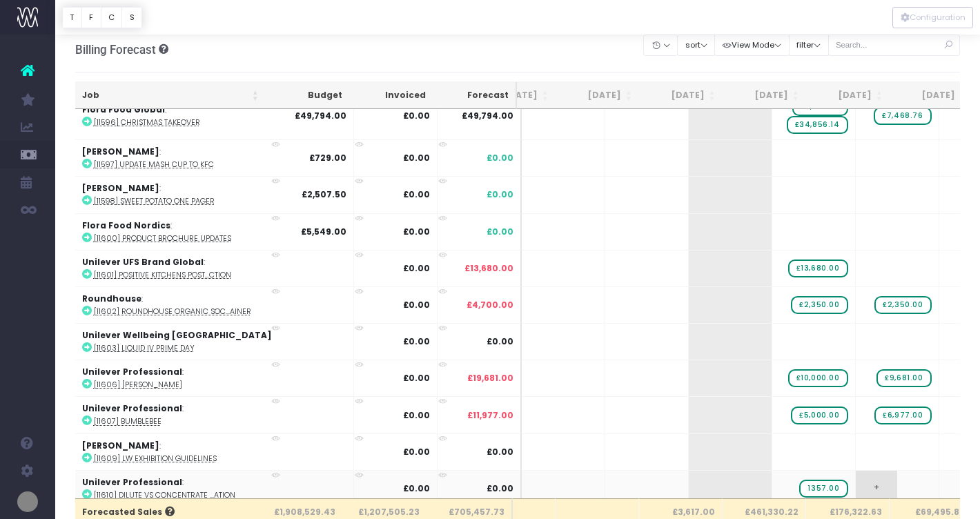
click at [846, 469] on body "Oh my... this is bad. [PERSON_NAME] wasn't able to load this page. Please conta…" at bounding box center [490, 251] width 980 height 519
